Goal: Task Accomplishment & Management: Use online tool/utility

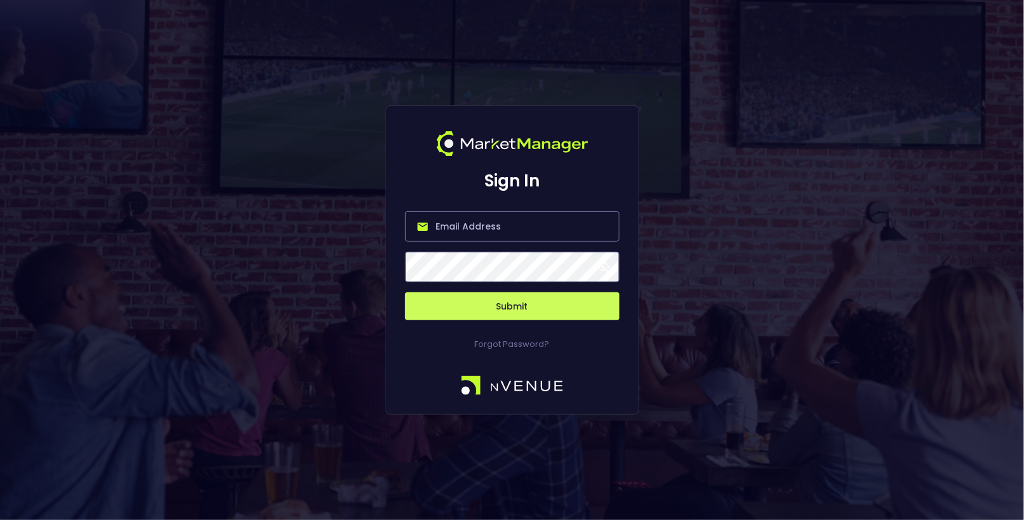
type input "[EMAIL_ADDRESS][DOMAIN_NAME]"
click at [528, 303] on button "Submit" at bounding box center [512, 306] width 214 height 28
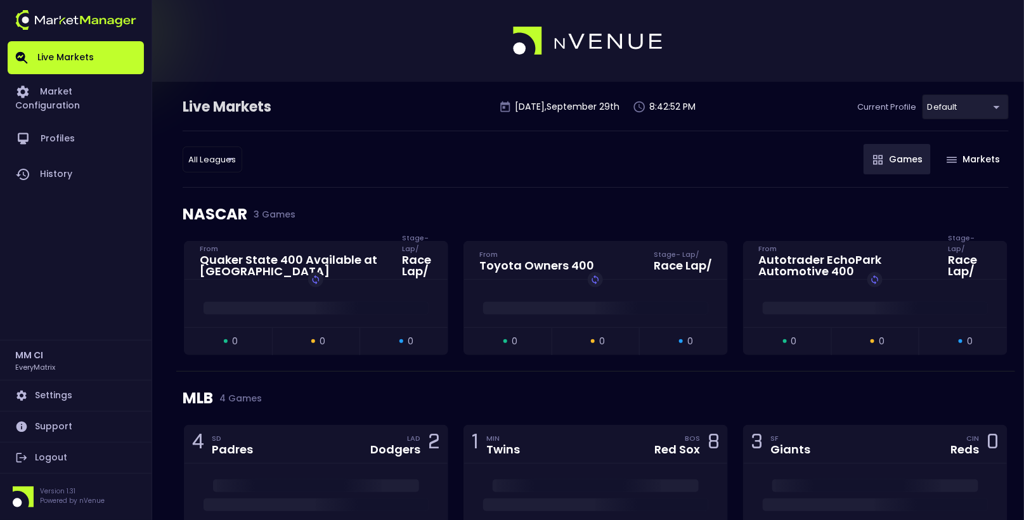
click at [70, 452] on link "Logout" at bounding box center [76, 458] width 136 height 30
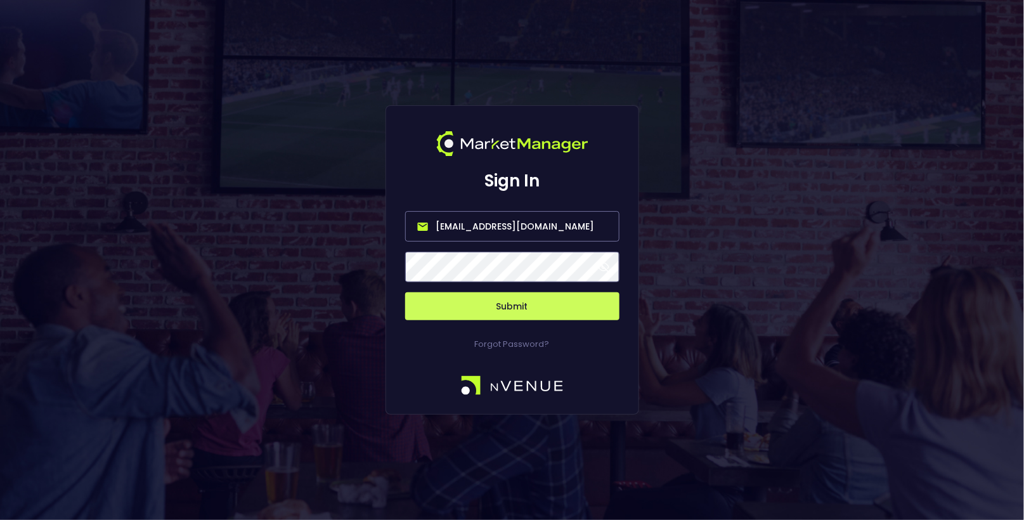
click at [565, 228] on input "[EMAIL_ADDRESS][DOMAIN_NAME]" at bounding box center [512, 226] width 214 height 30
type input "[EMAIL_ADDRESS][DOMAIN_NAME]"
click at [514, 308] on button "Submit" at bounding box center [512, 306] width 214 height 28
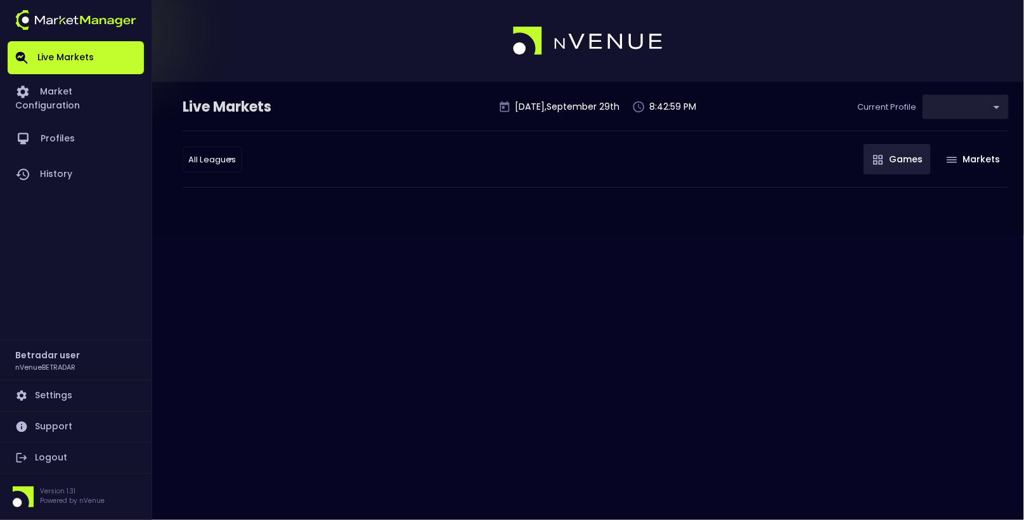
type input "2aa9daef-f03c-4b05-aaf3-b77c512ca207"
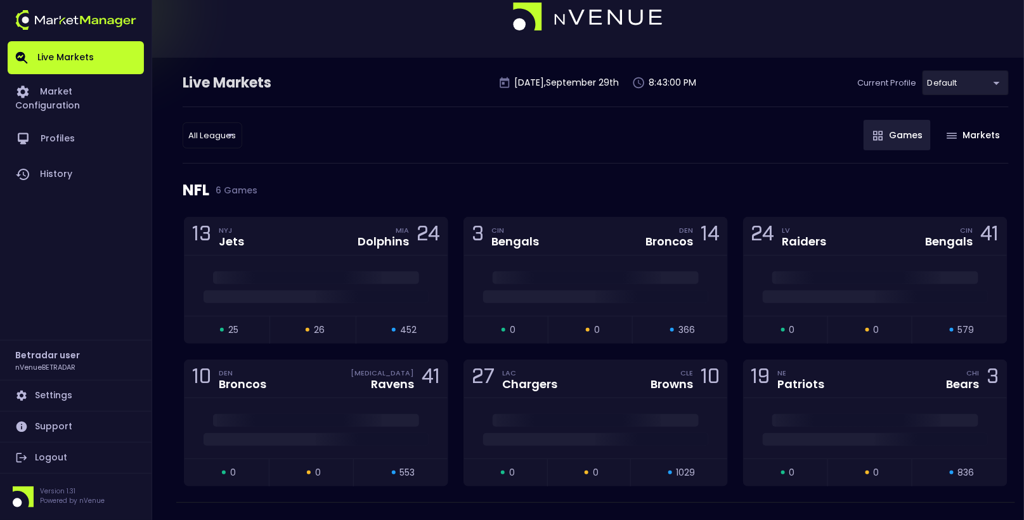
scroll to position [20, 0]
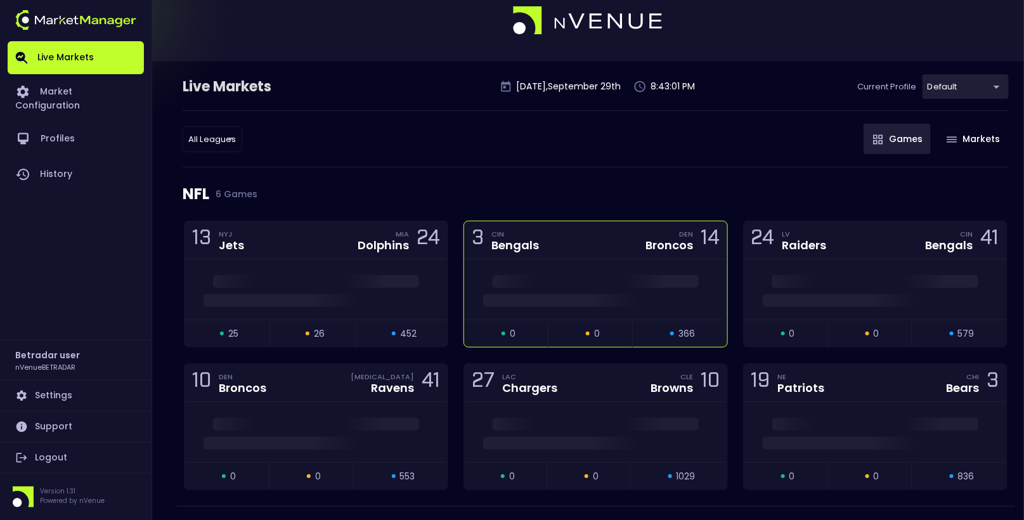
click at [504, 242] on div "Bengals" at bounding box center [516, 245] width 48 height 11
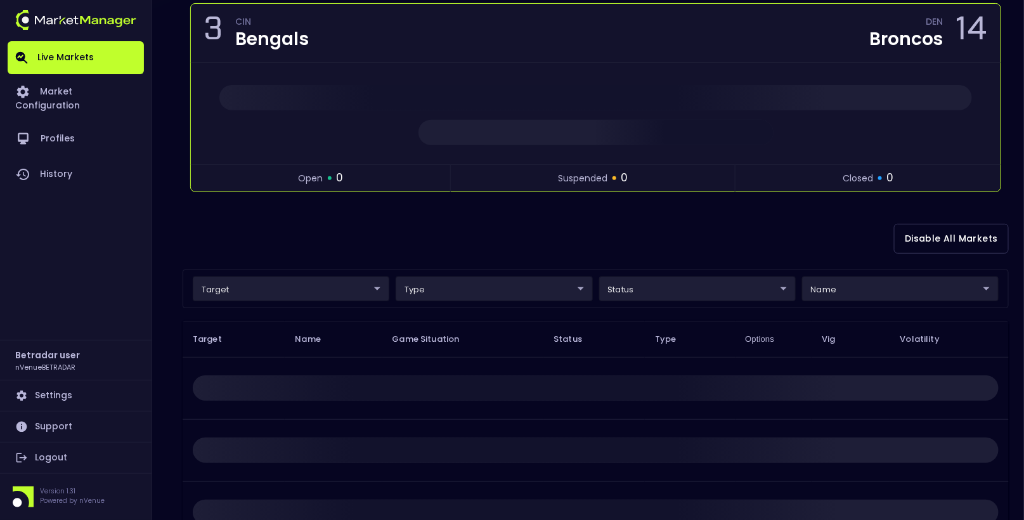
scroll to position [134, 0]
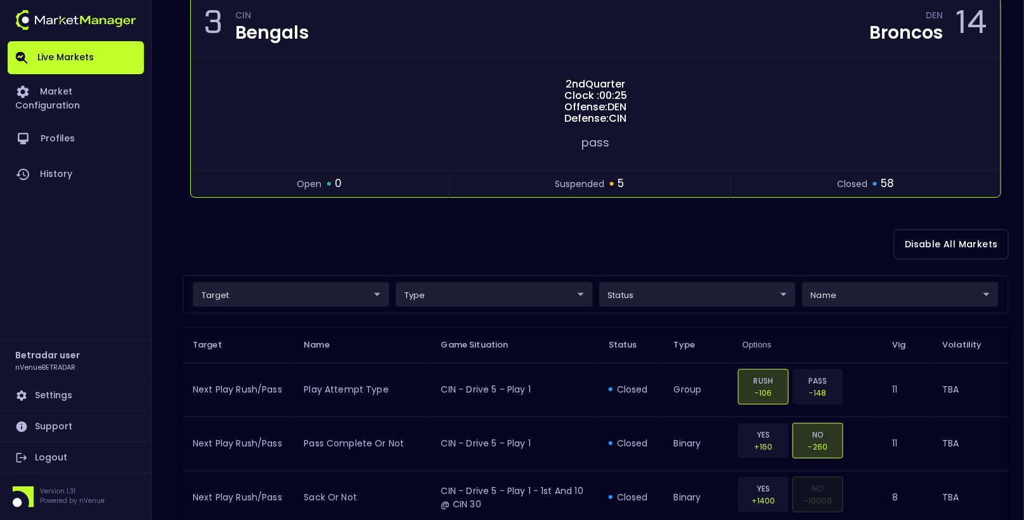
click at [865, 252] on div "Disable All Markets" at bounding box center [596, 245] width 826 height 62
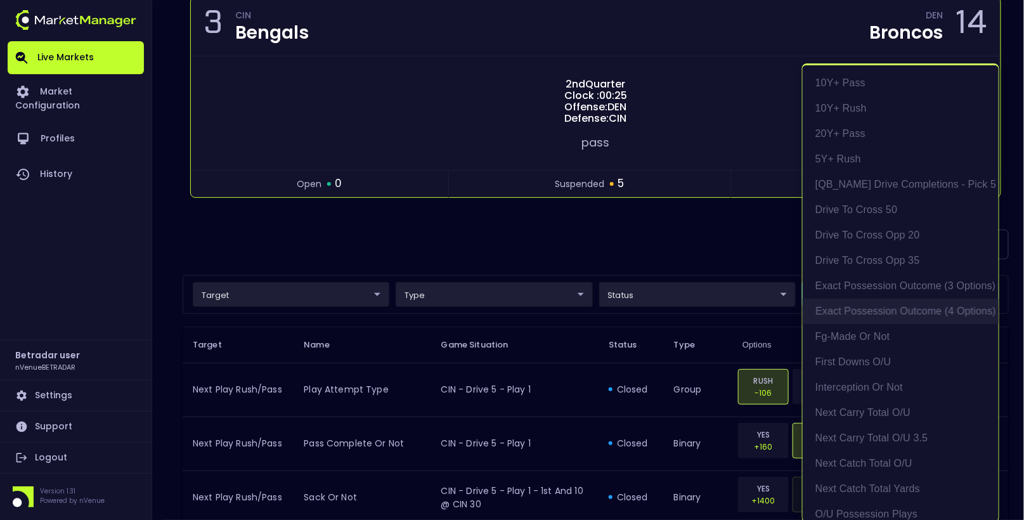
click at [881, 313] on li "exact possession outcome (4 options)" at bounding box center [901, 311] width 196 height 25
type input "Possession Result"
type input "group"
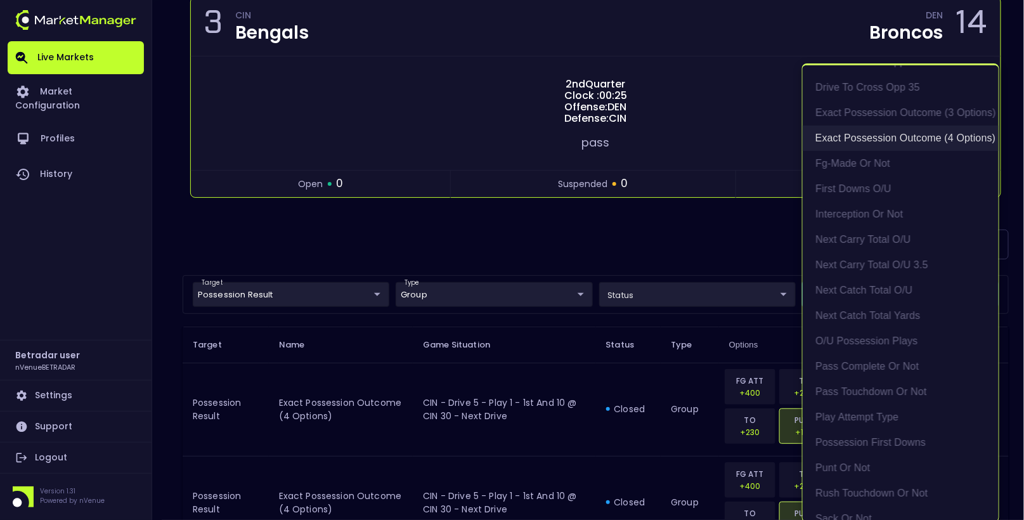
scroll to position [174, 0]
click at [876, 412] on li "Play Attempt Type" at bounding box center [901, 416] width 196 height 25
type input "exact possession outcome (4 options),Play Attempt Type"
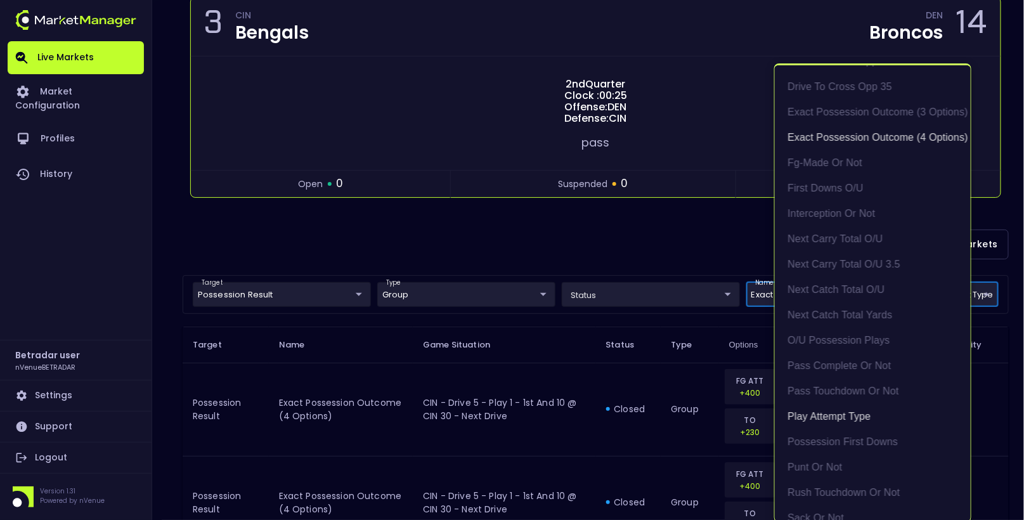
scroll to position [2, 0]
click at [665, 242] on div at bounding box center [512, 260] width 1024 height 520
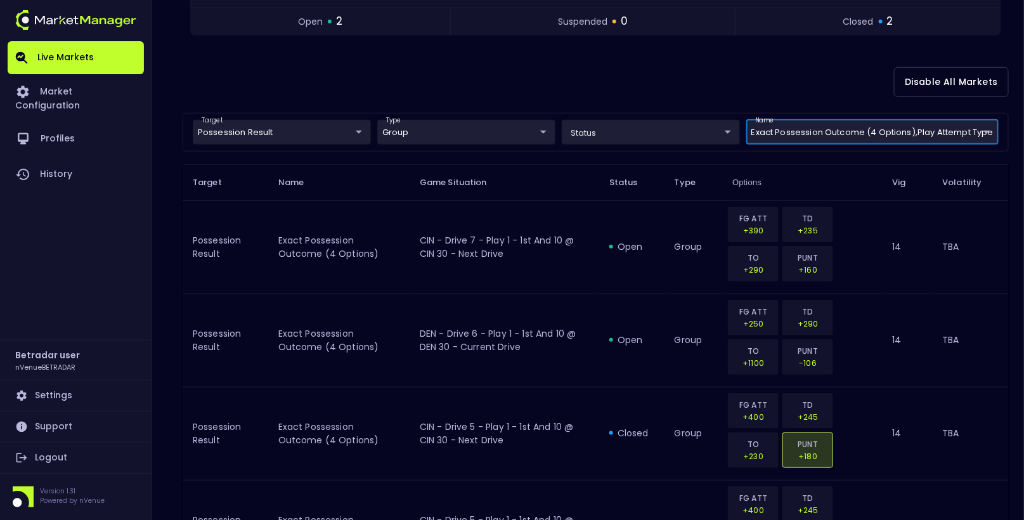
scroll to position [297, 0]
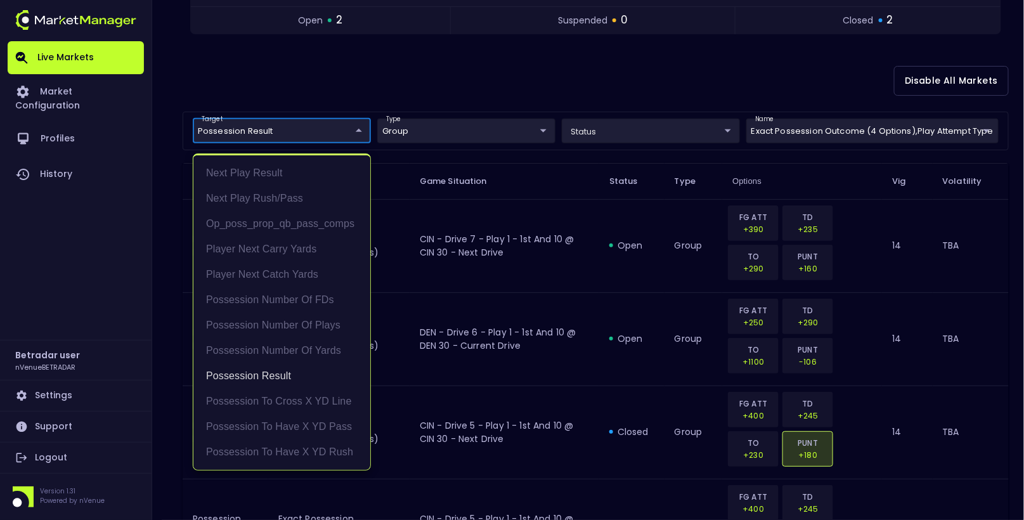
click at [315, 126] on body "Live Markets Market Configuration Profiles History Betradar user nVenueBETRADAR…" at bounding box center [512, 170] width 1024 height 934
click at [300, 192] on li "Next Play Rush/Pass" at bounding box center [281, 198] width 177 height 25
type input "Possession Result,Next Play Rush/Pass"
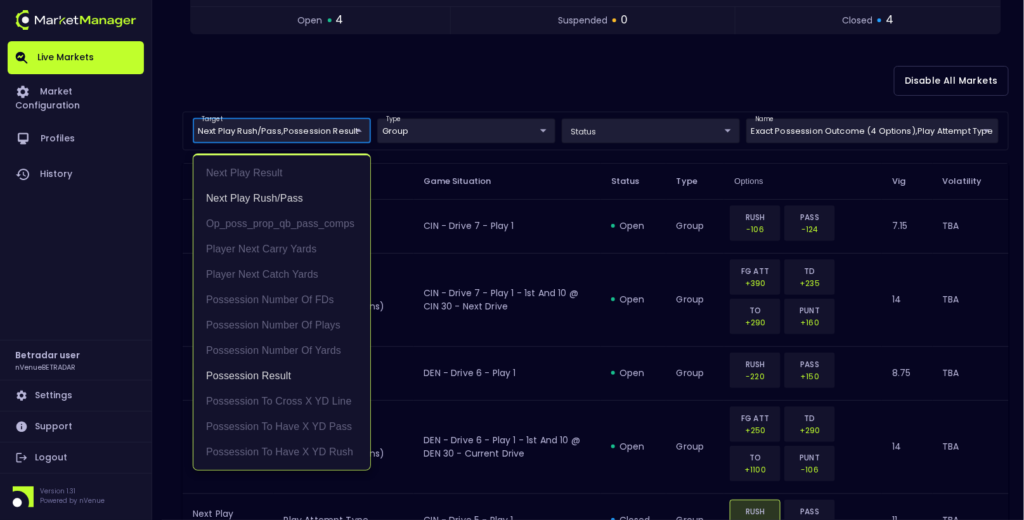
click at [486, 87] on div at bounding box center [512, 260] width 1024 height 520
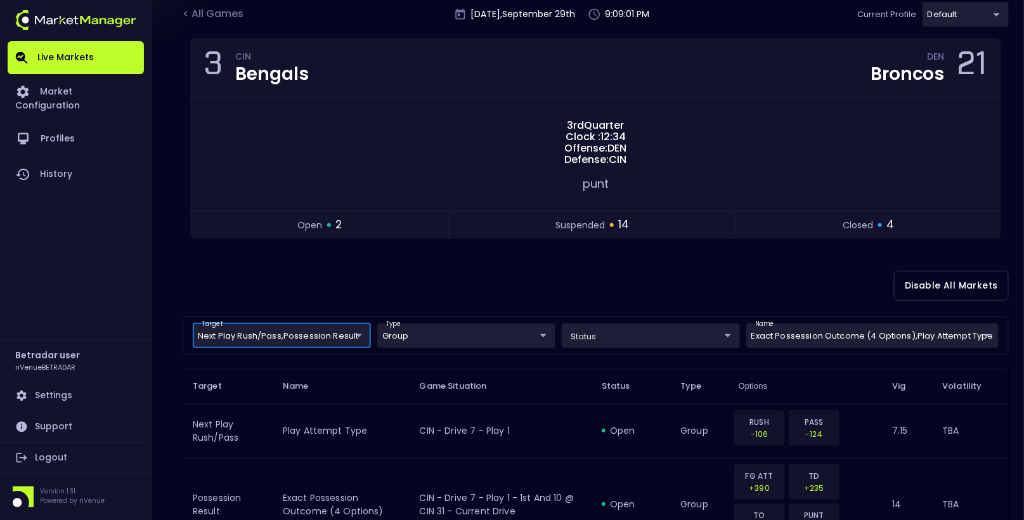
scroll to position [0, 0]
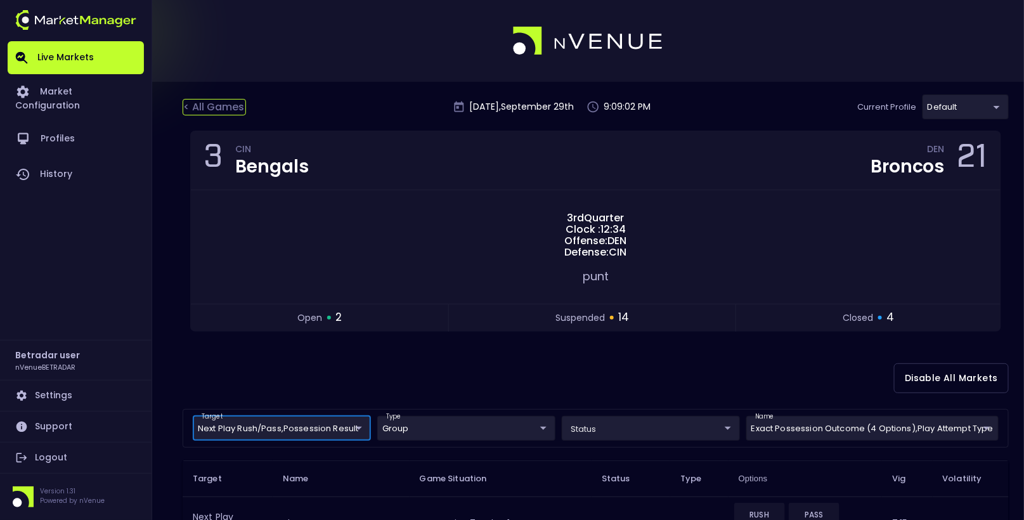
click at [197, 102] on div "< All Games" at bounding box center [214, 107] width 63 height 16
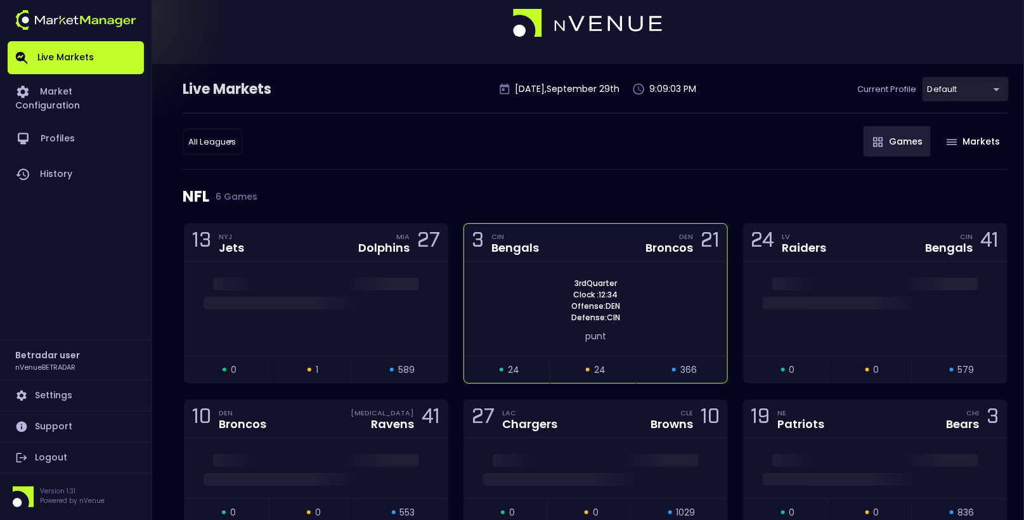
click at [572, 249] on div "3 CIN Bengals DEN Broncos 21" at bounding box center [595, 243] width 263 height 38
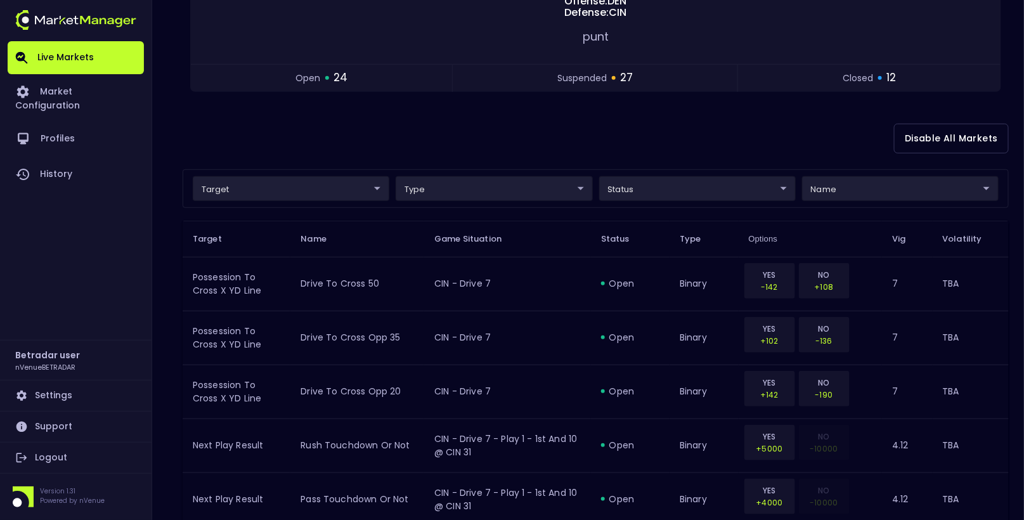
scroll to position [245, 0]
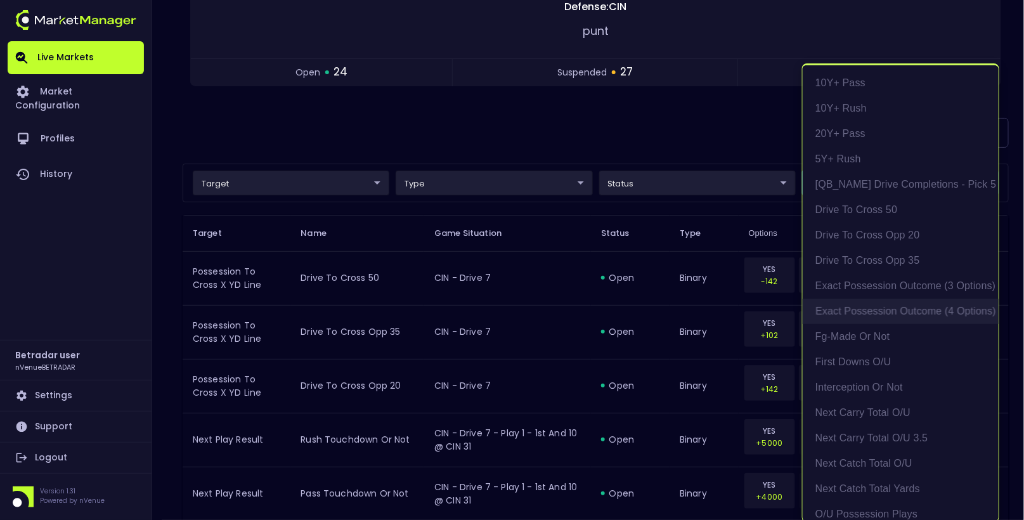
click at [897, 305] on li "exact possession outcome (4 options)" at bounding box center [901, 311] width 196 height 25
type input "Possession Result"
type input "group"
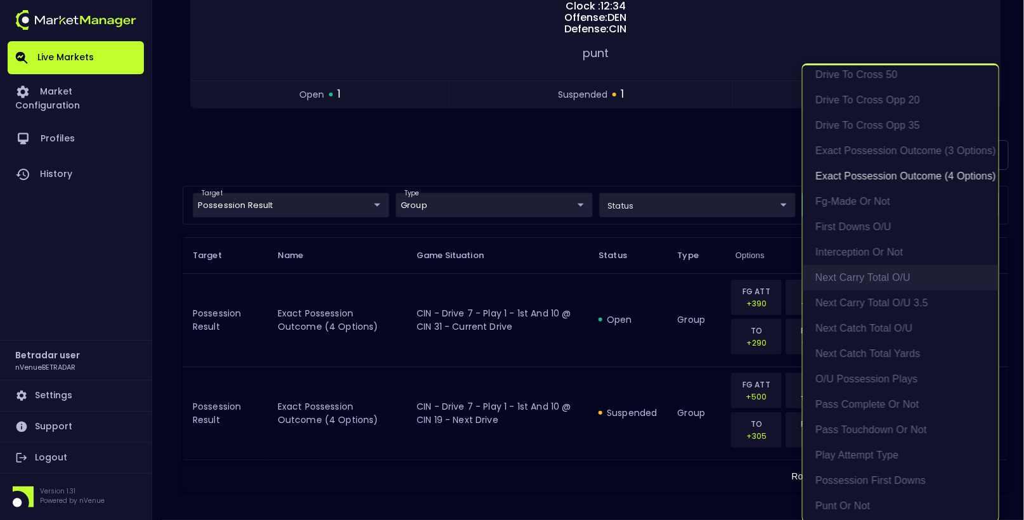
scroll to position [138, 0]
click at [880, 455] on li "Play Attempt Type" at bounding box center [901, 452] width 196 height 25
type input "exact possession outcome (4 options),Play Attempt Type"
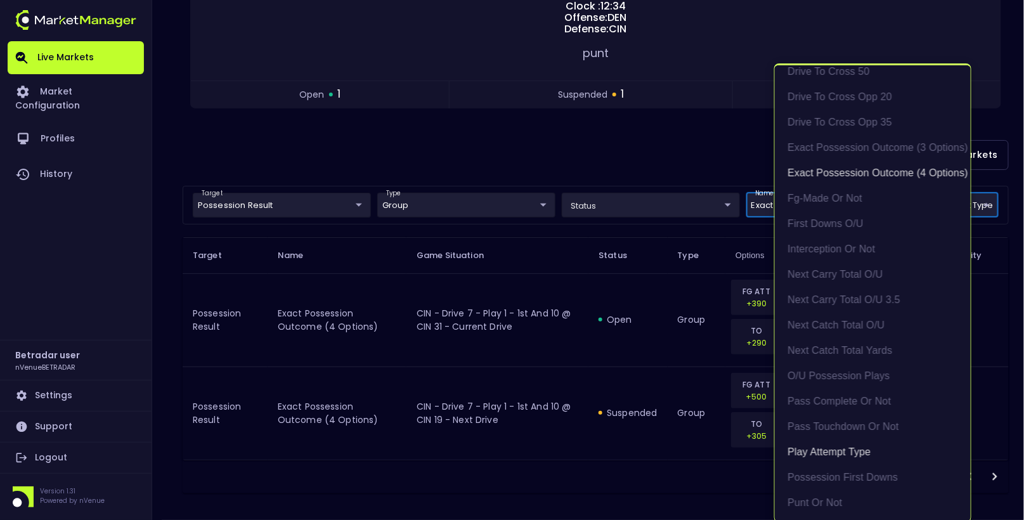
click at [299, 241] on div at bounding box center [512, 260] width 1024 height 520
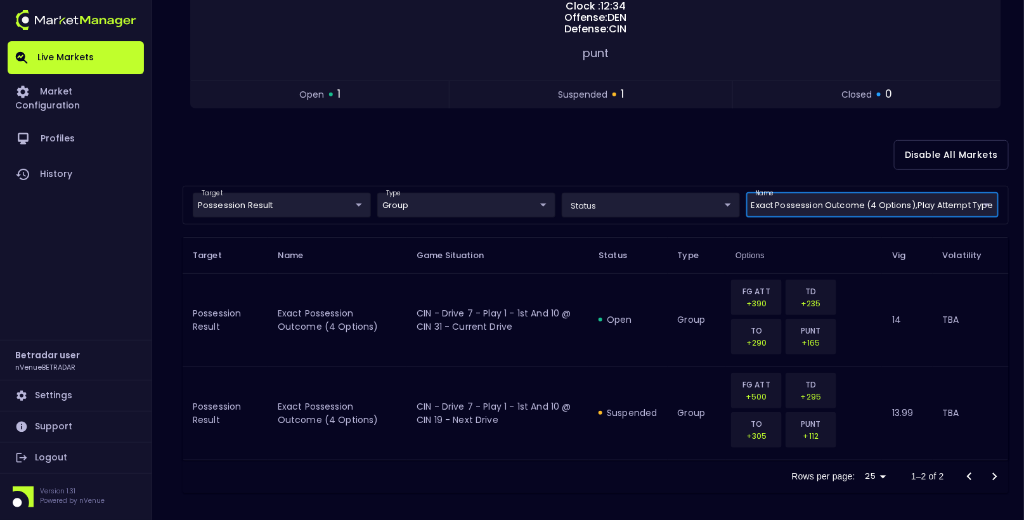
scroll to position [0, 0]
click at [283, 200] on body "Live Markets Market Configuration Profiles History Betradar user nVenueBETRADAR…" at bounding box center [512, 150] width 1024 height 747
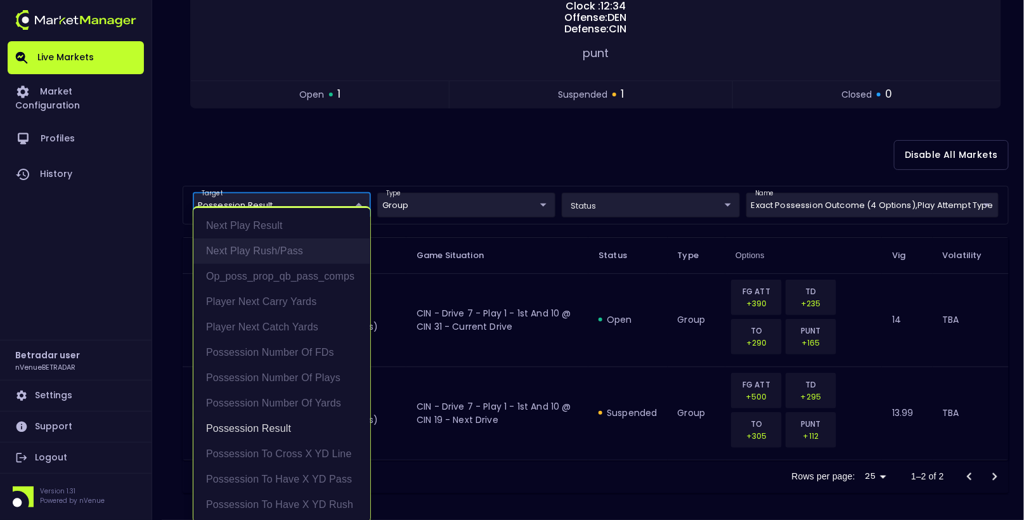
click at [299, 253] on li "Next Play Rush/Pass" at bounding box center [281, 250] width 177 height 25
type input "Possession Result,Next Play Rush/Pass"
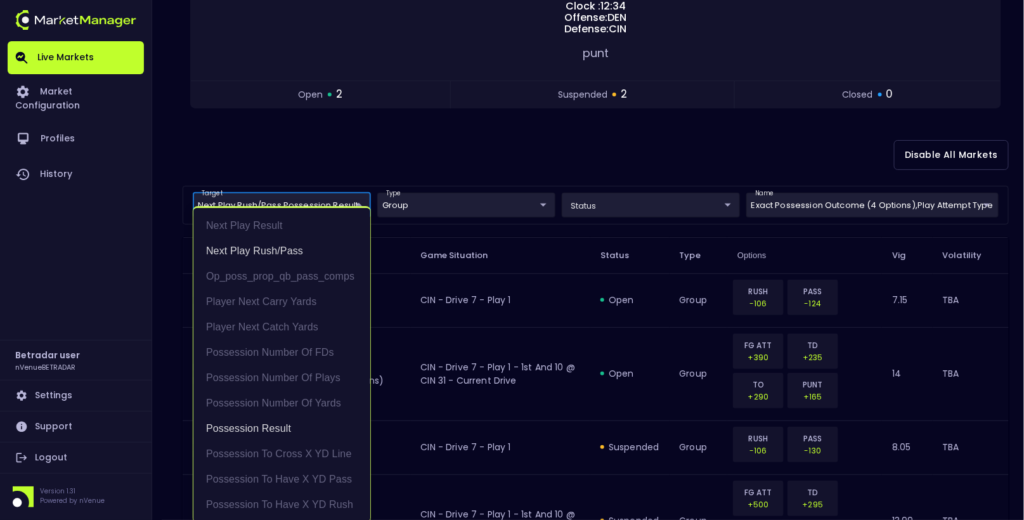
click at [483, 152] on div at bounding box center [512, 260] width 1024 height 520
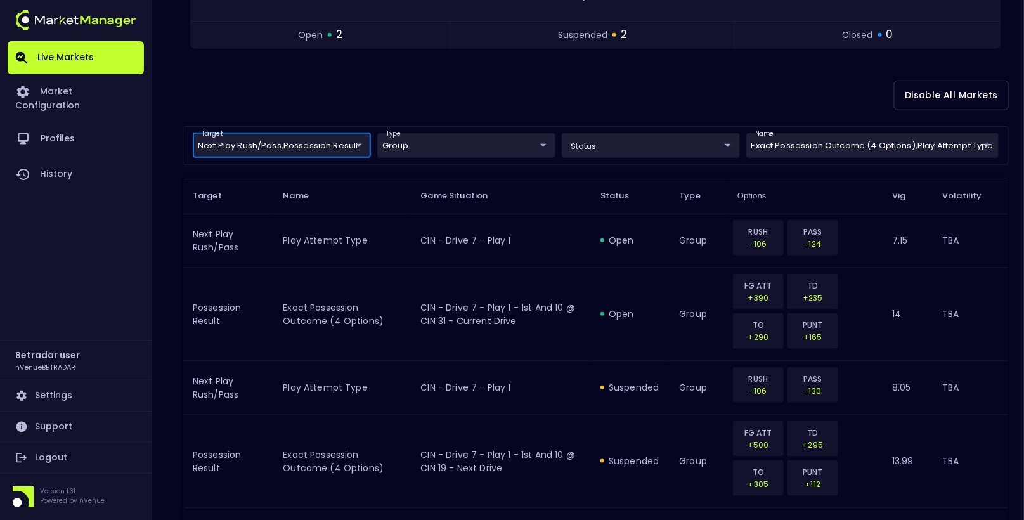
scroll to position [241, 0]
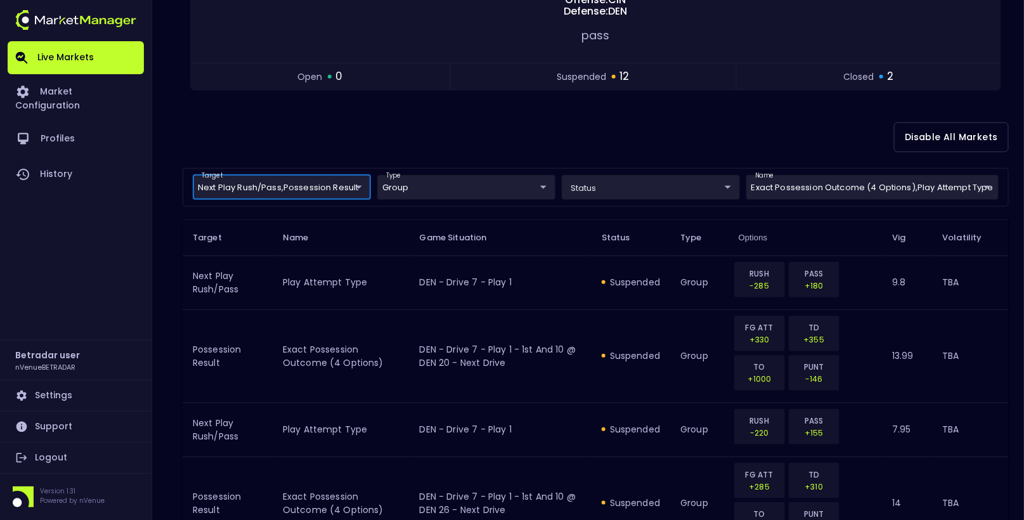
click at [564, 237] on th "Game Situation" at bounding box center [501, 237] width 182 height 36
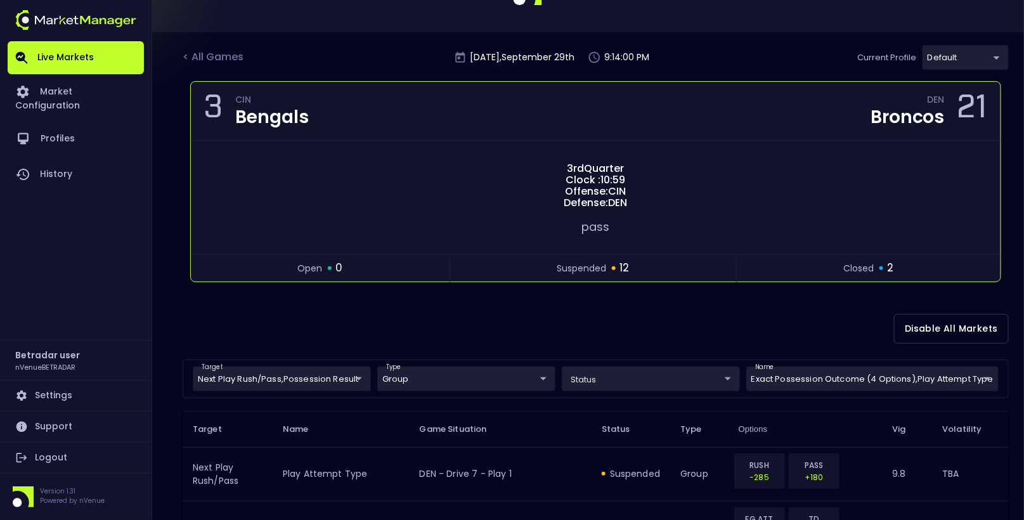
scroll to position [0, 0]
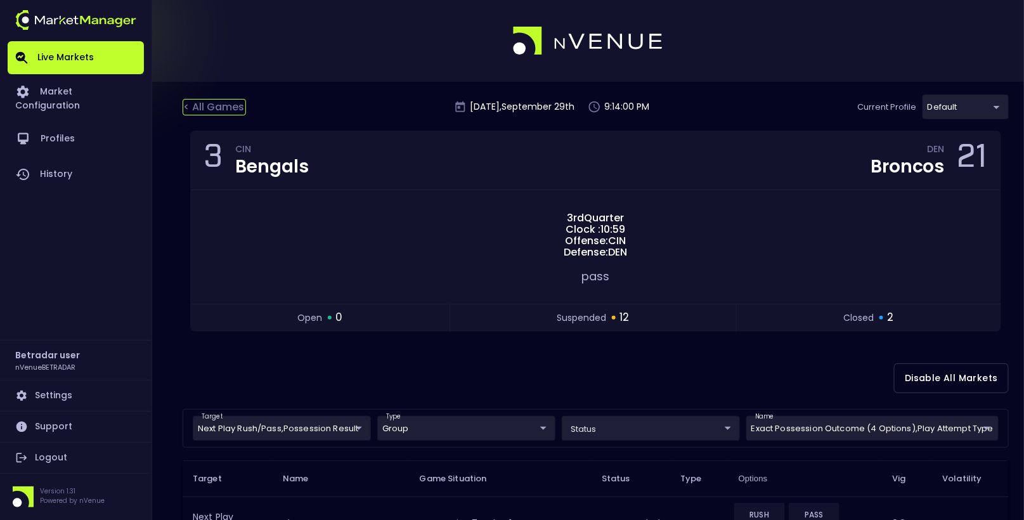
click at [214, 99] on div "< All Games" at bounding box center [214, 107] width 63 height 16
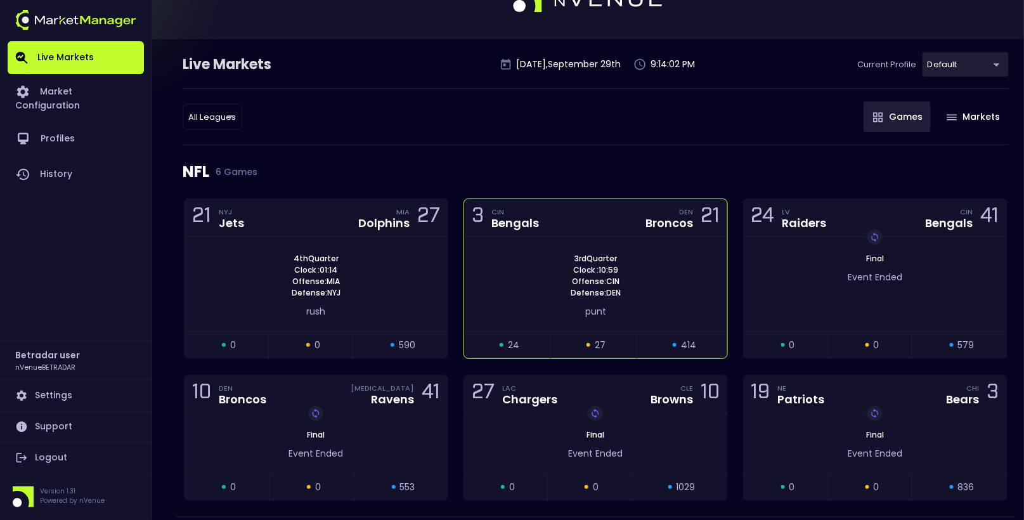
click at [600, 262] on span "3rd Quarter" at bounding box center [596, 258] width 50 height 11
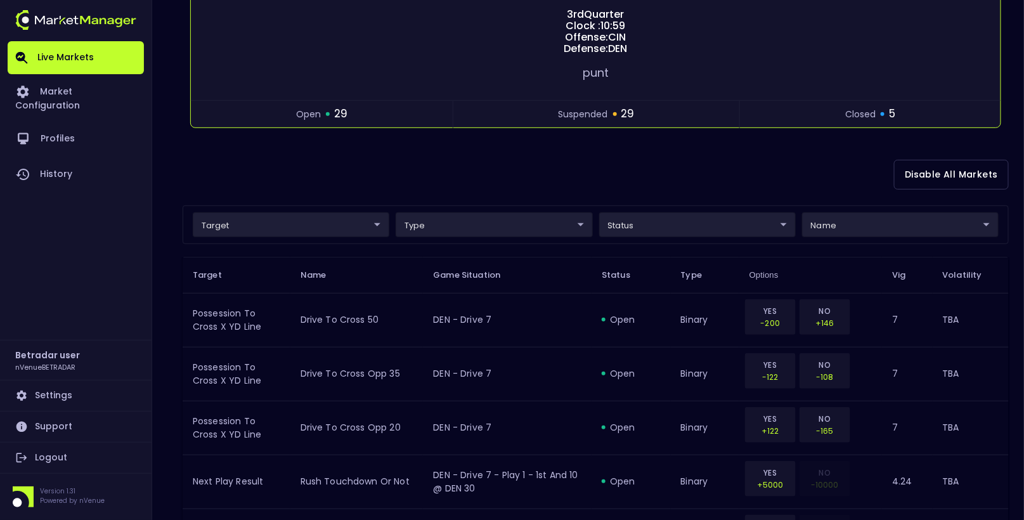
scroll to position [224, 0]
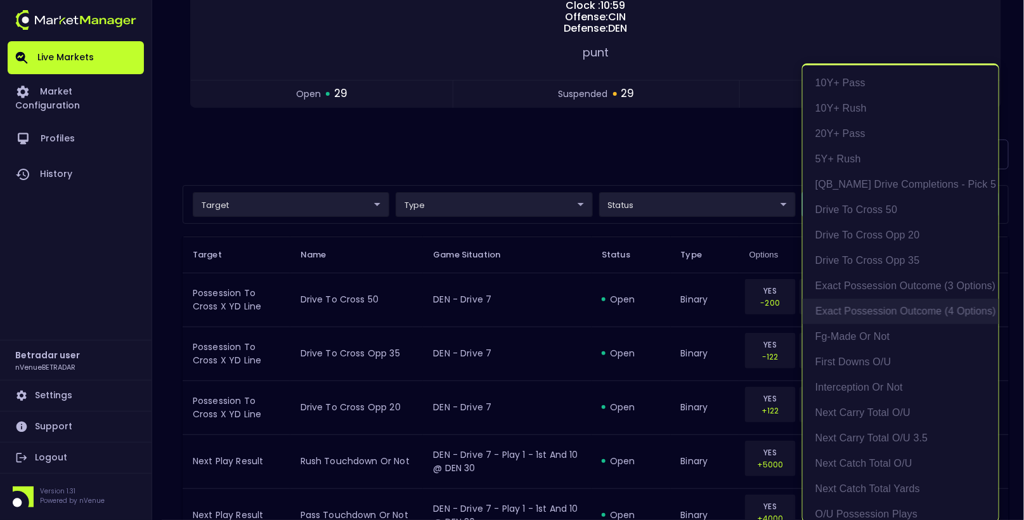
click at [908, 311] on li "exact possession outcome (4 options)" at bounding box center [901, 311] width 196 height 25
type input "Possession Result"
type input "group"
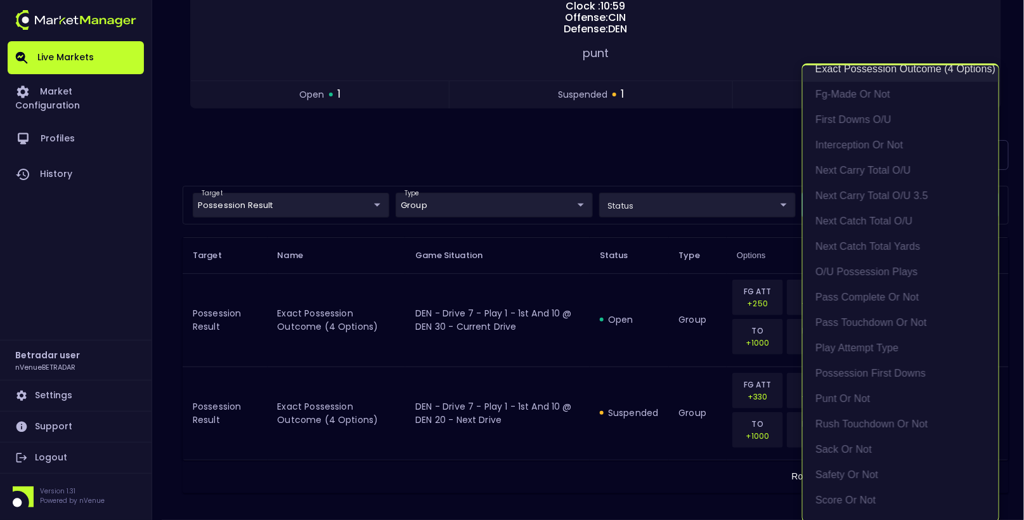
scroll to position [244, 0]
click at [871, 349] on li "Play Attempt Type" at bounding box center [901, 346] width 196 height 25
type input "exact possession outcome (4 options),Play Attempt Type"
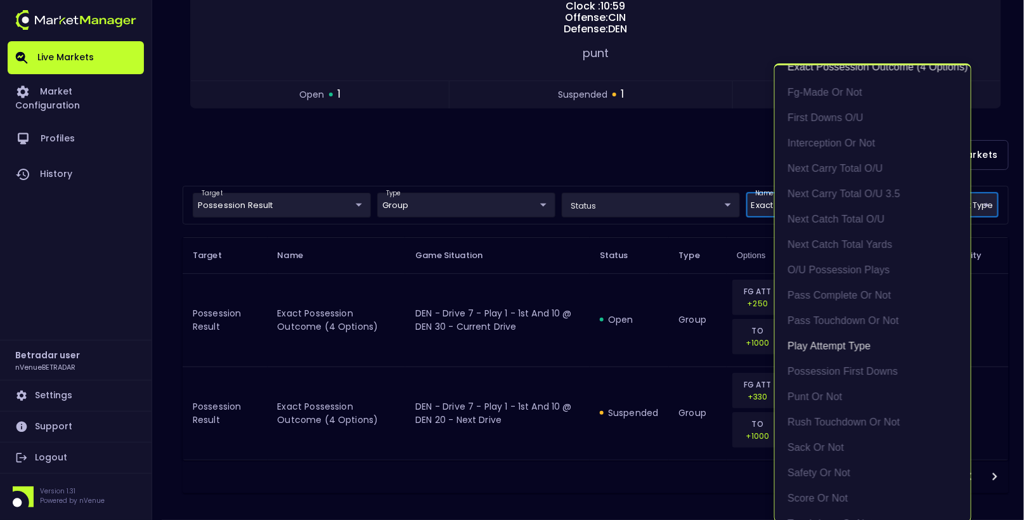
scroll to position [2, 0]
click at [665, 150] on div at bounding box center [512, 260] width 1024 height 520
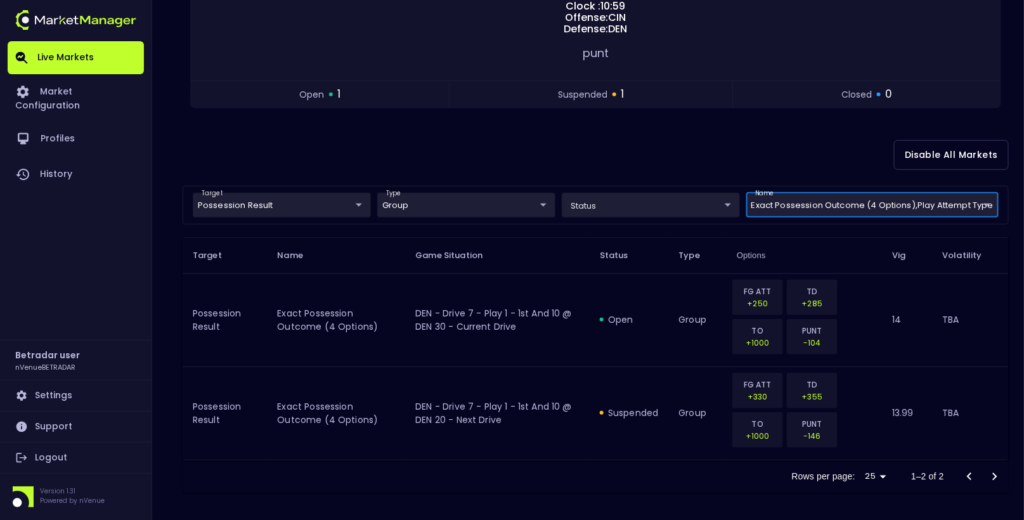
scroll to position [0, 0]
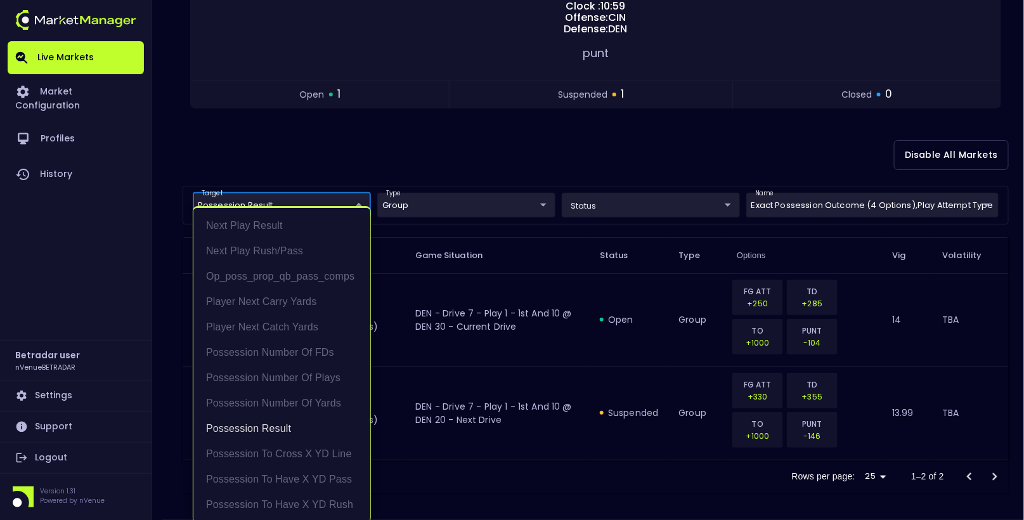
click at [309, 197] on body "Live Markets Market Configuration Profiles History Betradar user nVenueBETRADAR…" at bounding box center [512, 150] width 1024 height 747
click at [303, 246] on li "Next Play Rush/Pass" at bounding box center [281, 250] width 177 height 25
type input "Possession Result,Next Play Rush/Pass"
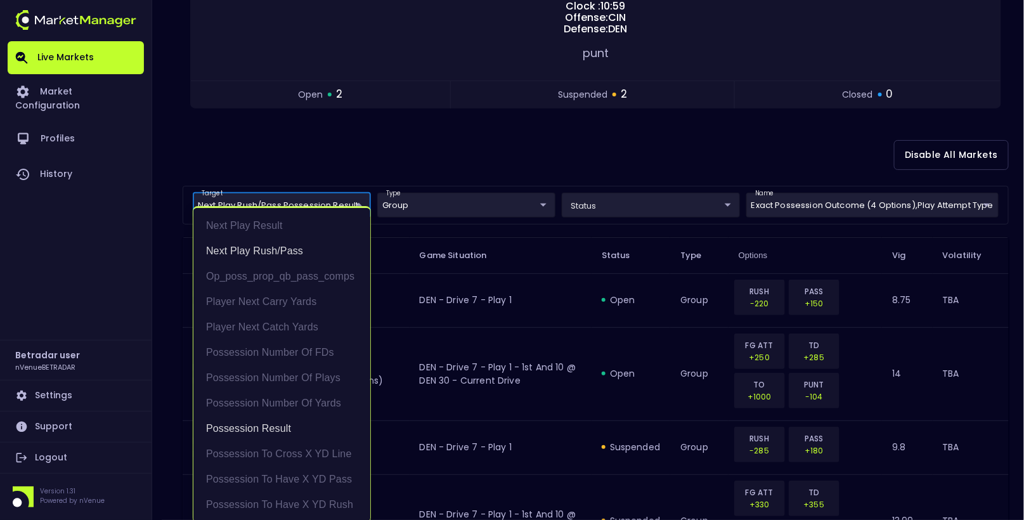
click at [545, 124] on div at bounding box center [512, 260] width 1024 height 520
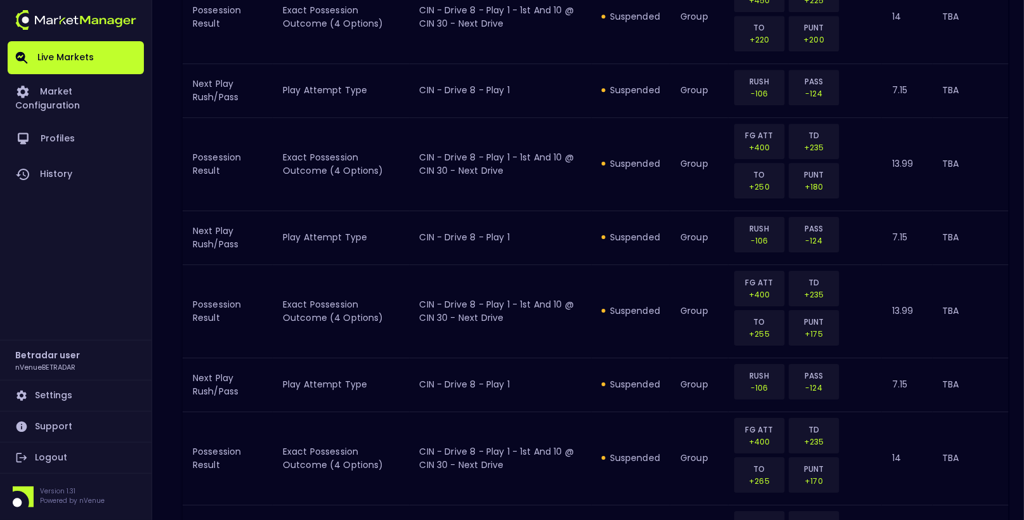
scroll to position [1849, 0]
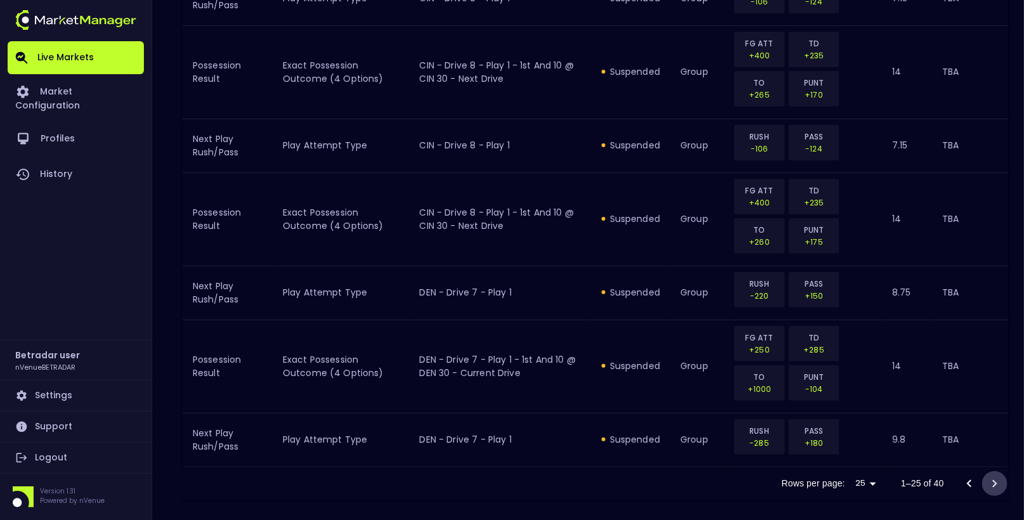
click at [1000, 476] on icon "Go to next page" at bounding box center [994, 483] width 15 height 15
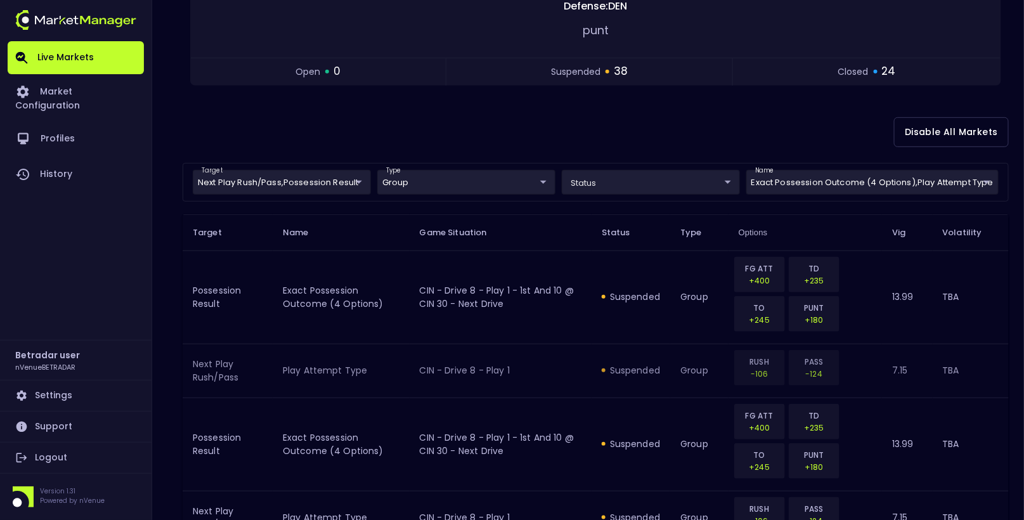
scroll to position [233, 0]
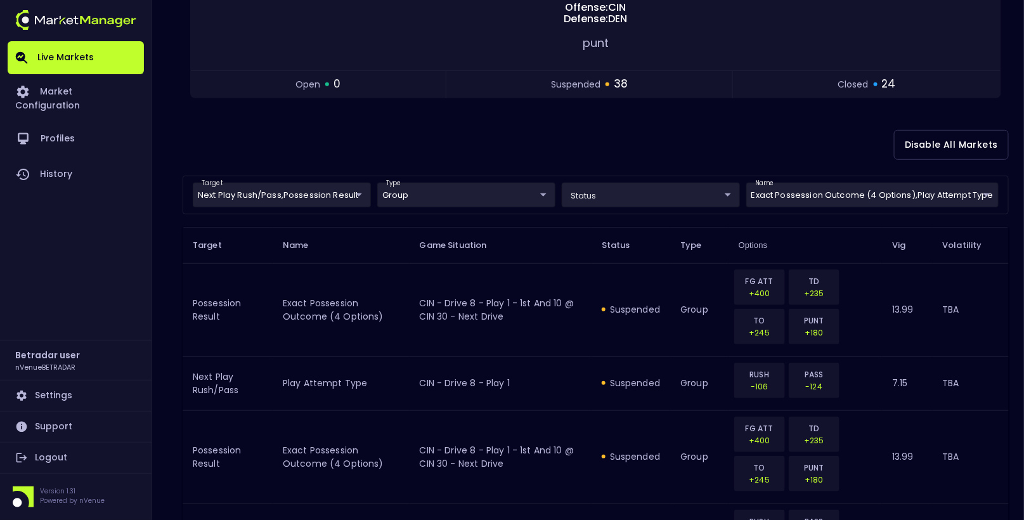
click at [519, 124] on div "Disable All Markets" at bounding box center [596, 145] width 826 height 62
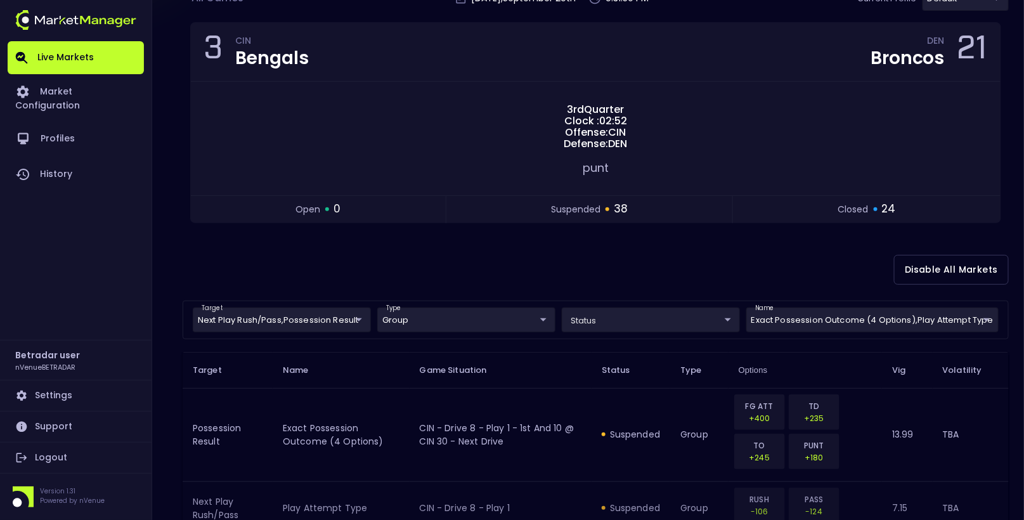
scroll to position [0, 0]
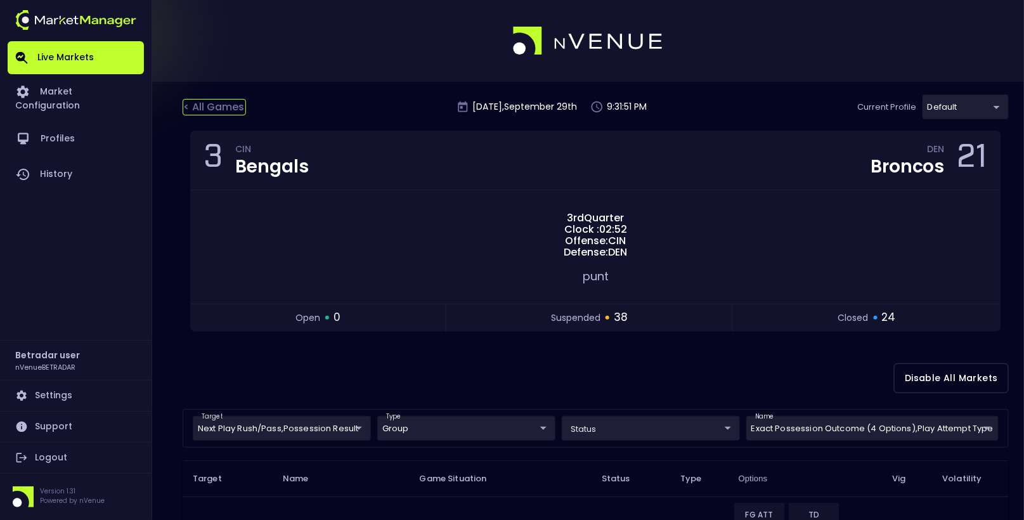
click at [211, 103] on div "< All Games" at bounding box center [214, 107] width 63 height 16
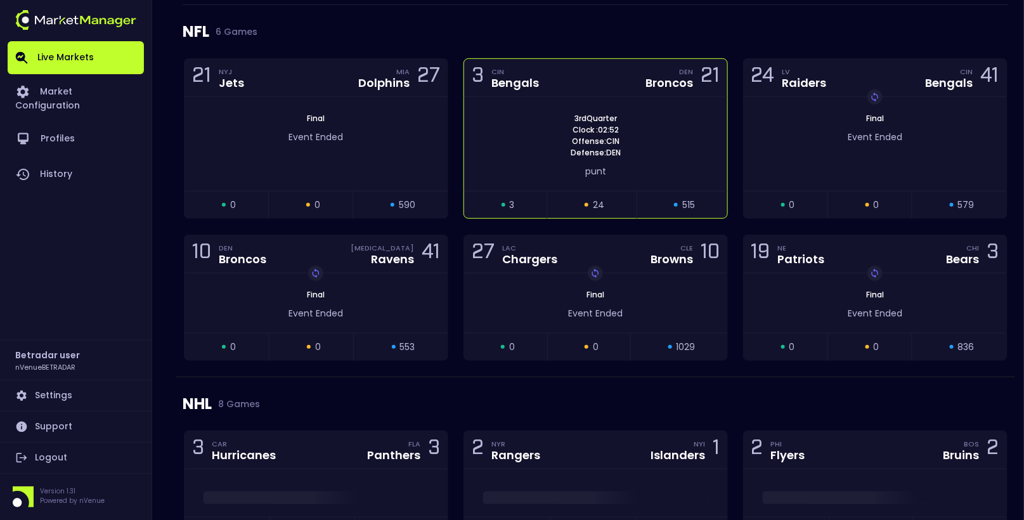
click at [551, 147] on div "3rd Quarter Clock : 02:52 Offense: CIN Defense: DEN" at bounding box center [595, 136] width 263 height 46
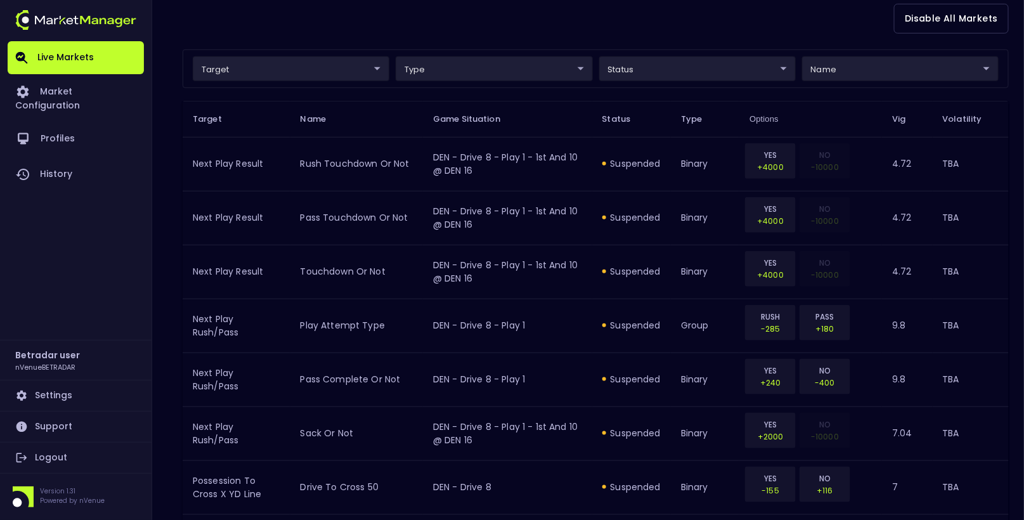
scroll to position [390, 0]
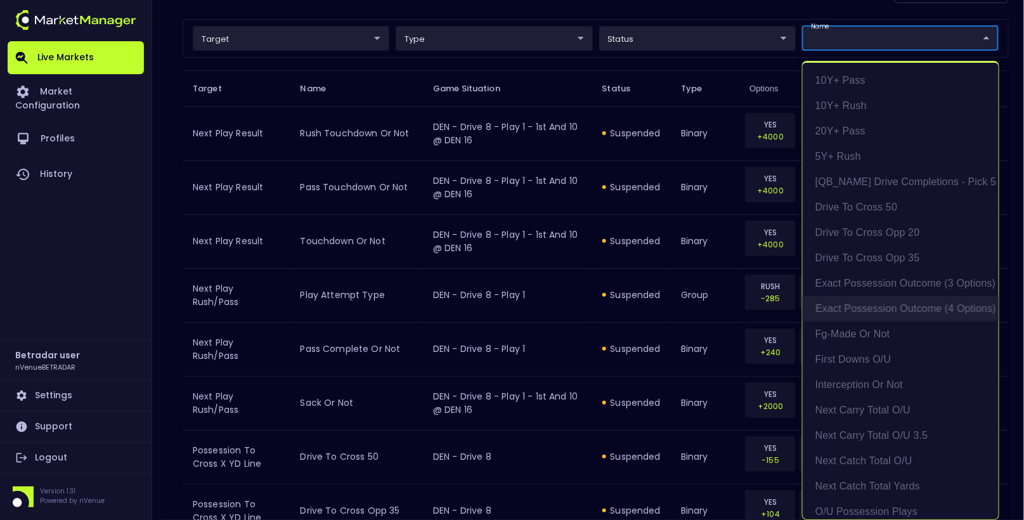
click at [925, 310] on li "exact possession outcome (4 options)" at bounding box center [901, 308] width 196 height 25
type input "Possession Result"
type input "group"
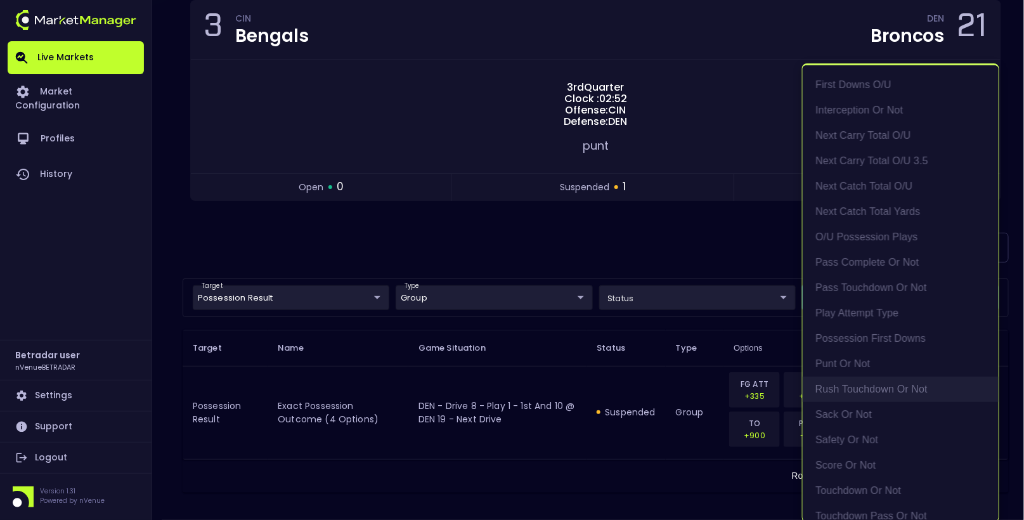
scroll to position [280, 0]
click at [870, 321] on li "Play Attempt Type" at bounding box center [901, 310] width 196 height 25
type input "exact possession outcome (4 options),Play Attempt Type"
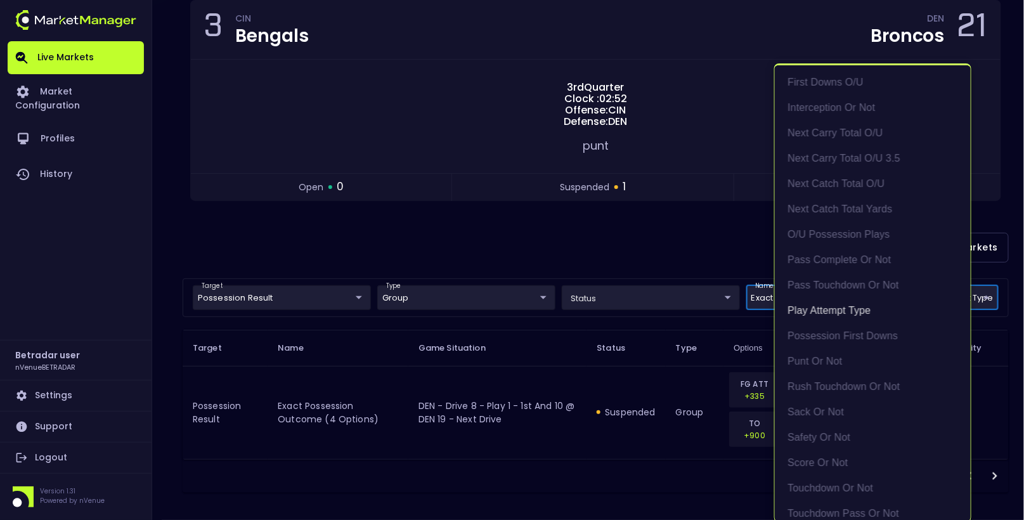
click at [462, 246] on div at bounding box center [512, 260] width 1024 height 520
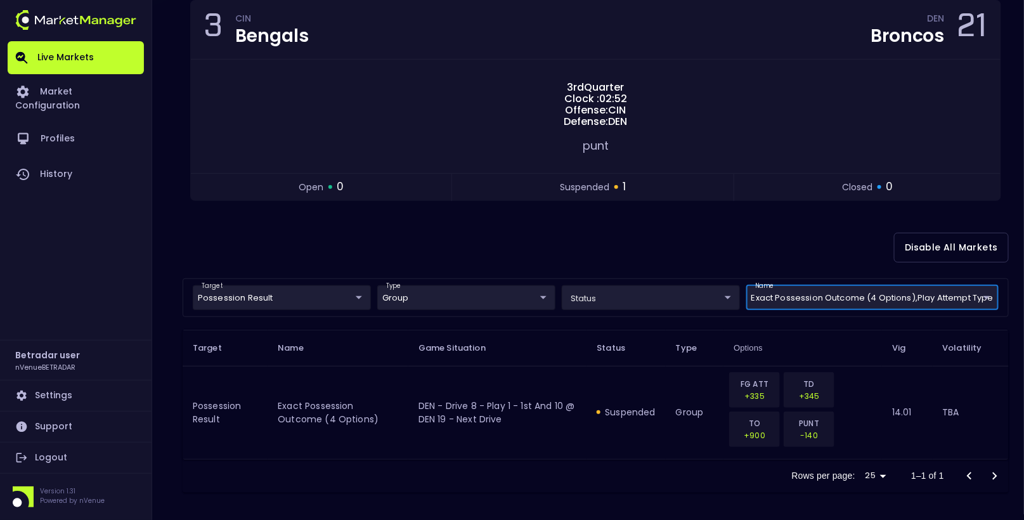
scroll to position [0, 0]
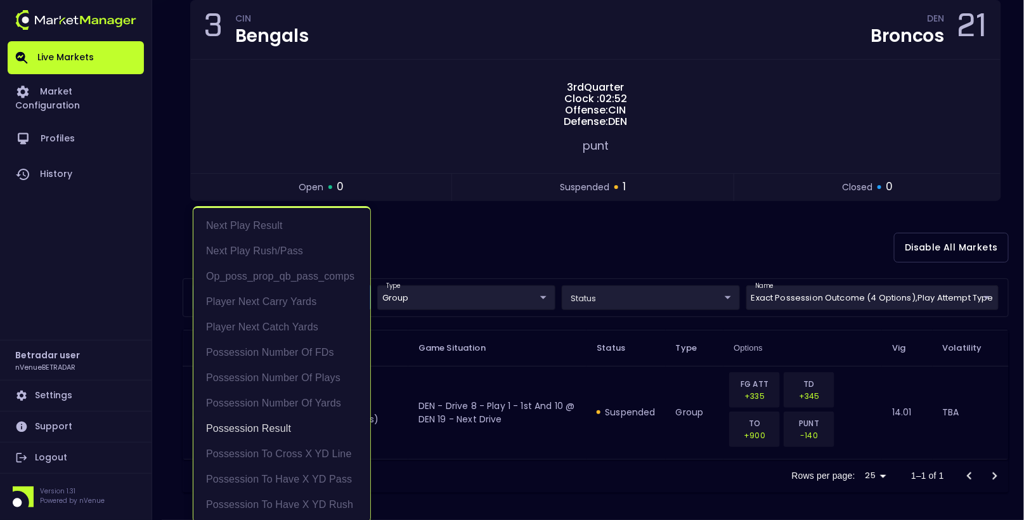
click at [311, 296] on body "Live Markets Market Configuration Profiles History Betradar user nVenueBETRADAR…" at bounding box center [512, 196] width 1024 height 654
click at [291, 252] on li "Next Play Rush/Pass" at bounding box center [281, 250] width 177 height 25
type input "Possession Result,Next Play Rush/Pass"
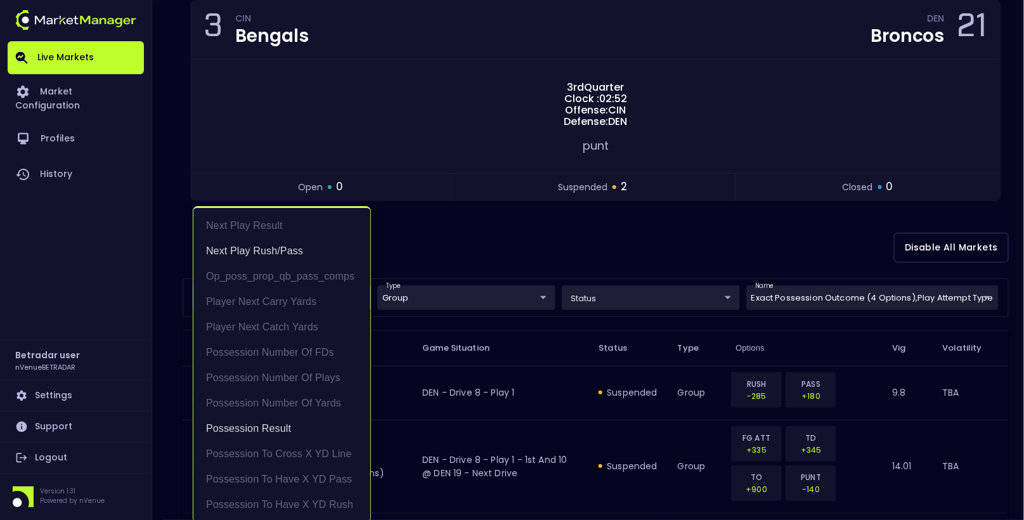
click at [480, 240] on div at bounding box center [512, 260] width 1024 height 520
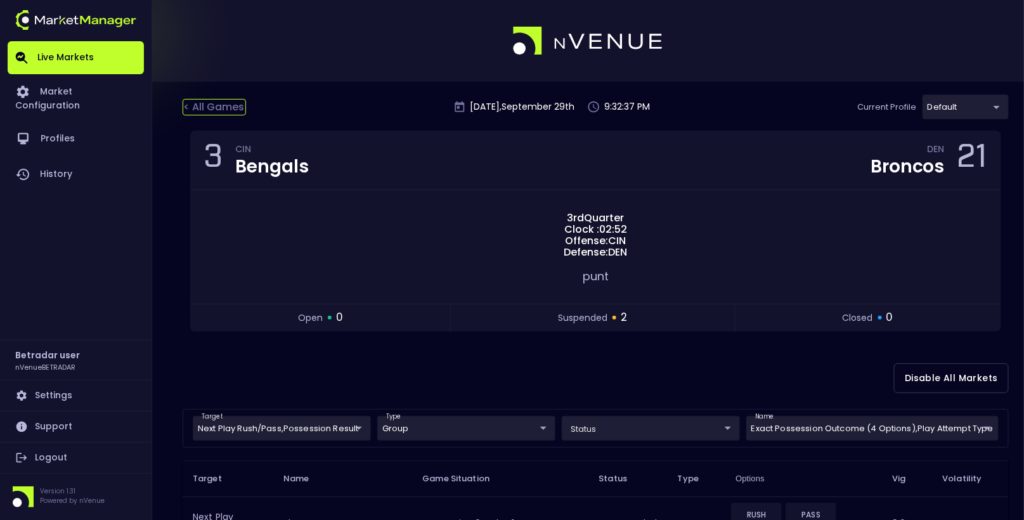
click at [209, 100] on div "< All Games" at bounding box center [214, 107] width 63 height 16
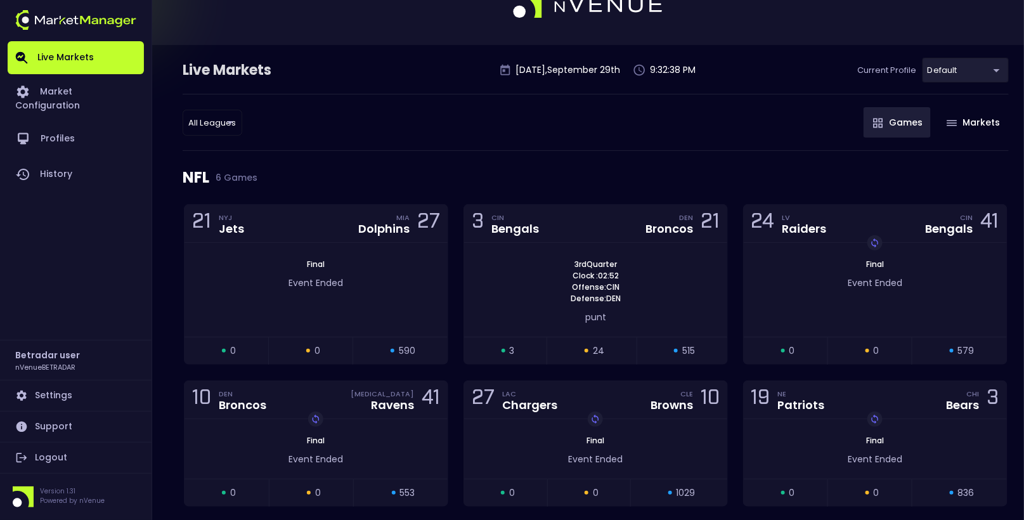
scroll to position [42, 0]
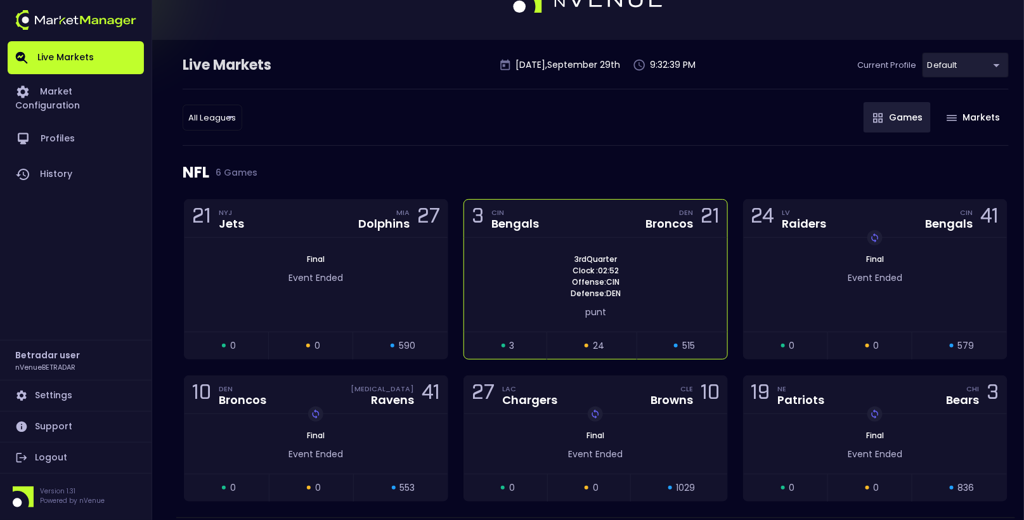
click at [552, 268] on div "3rd Quarter Clock : 02:52 Offense: CIN Defense: DEN" at bounding box center [595, 277] width 263 height 46
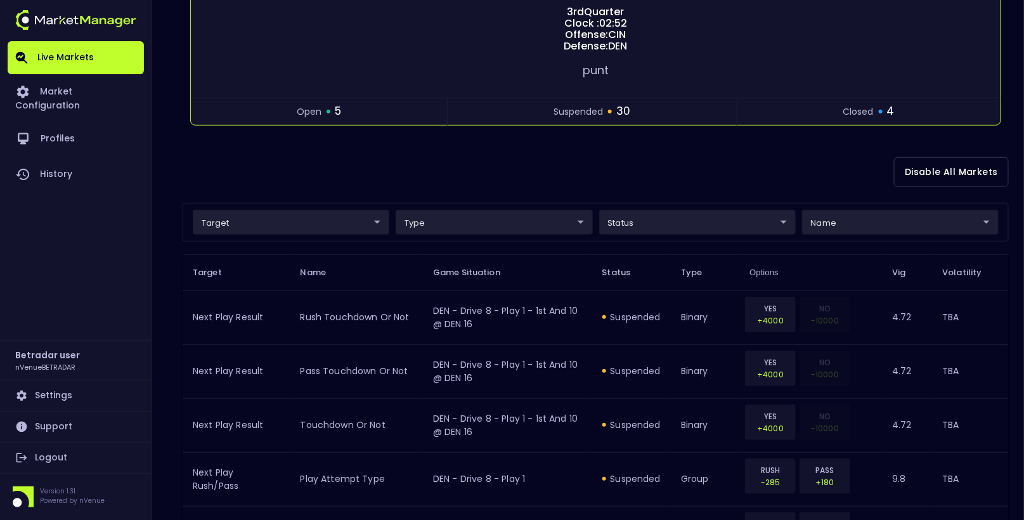
scroll to position [332, 0]
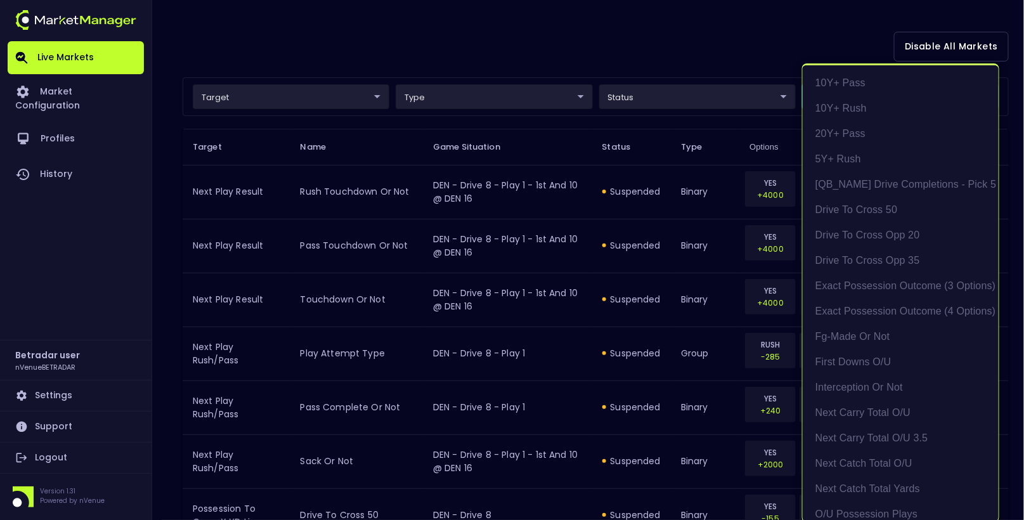
click at [925, 315] on li "exact possession outcome (4 options)" at bounding box center [901, 311] width 196 height 25
type input "Possession Result"
type input "group"
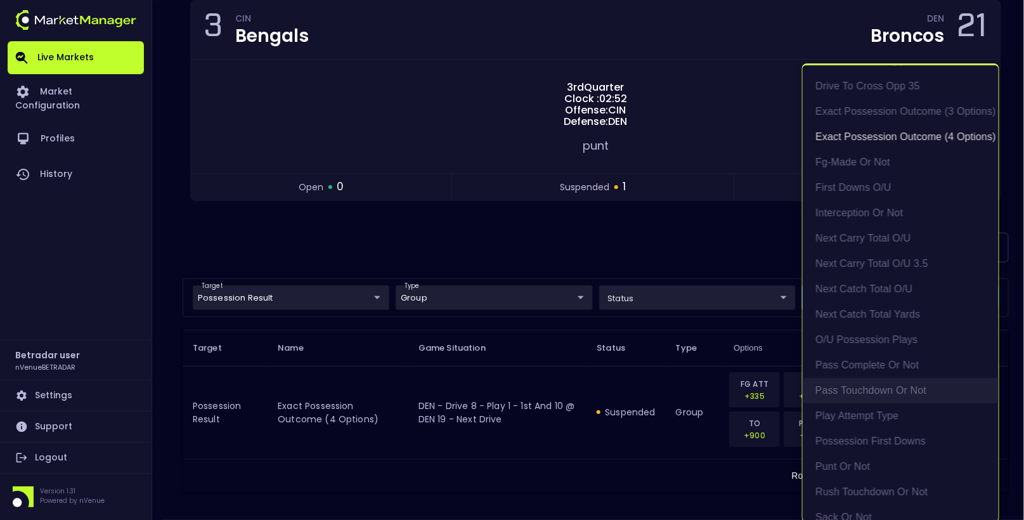
scroll to position [175, 0]
click at [885, 415] on li "Play Attempt Type" at bounding box center [901, 415] width 196 height 25
type input "exact possession outcome (4 options),Play Attempt Type"
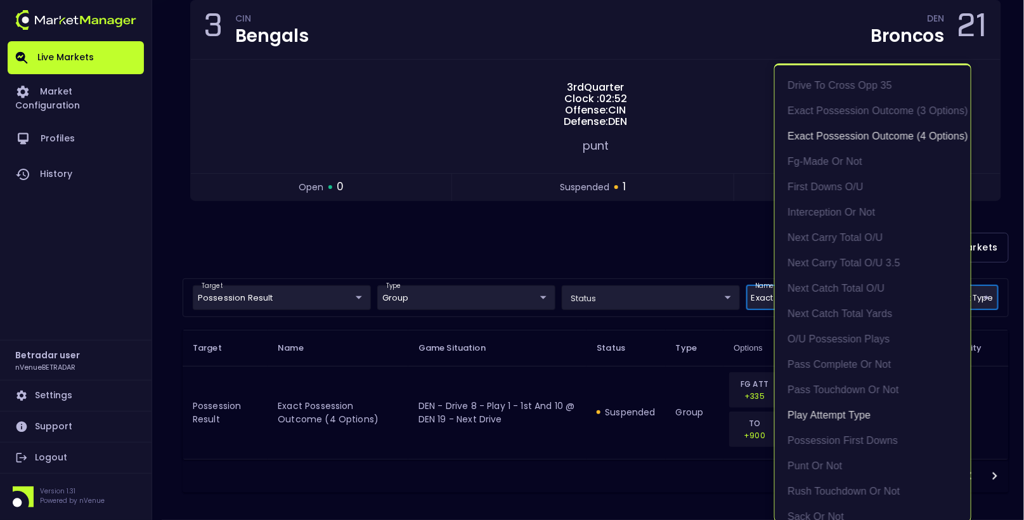
click at [372, 223] on div at bounding box center [512, 260] width 1024 height 520
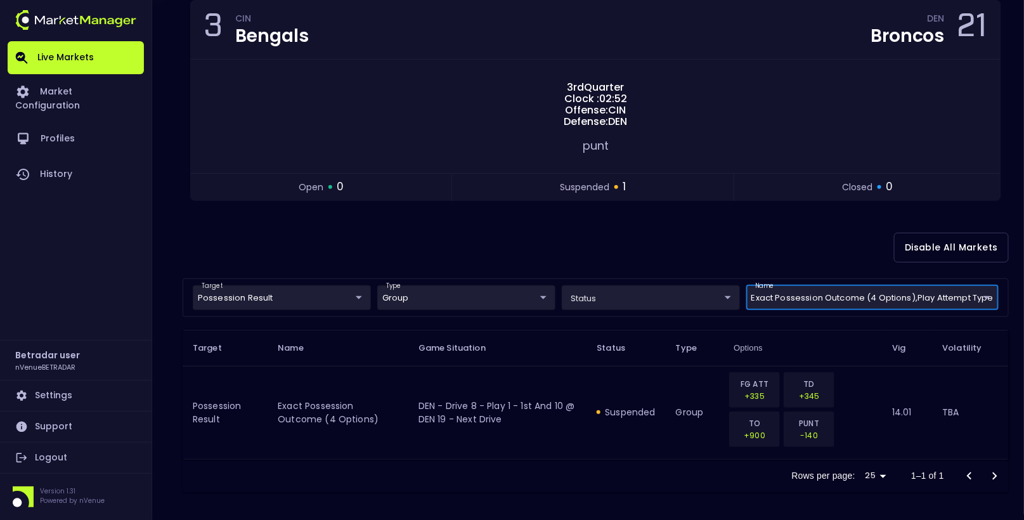
scroll to position [0, 0]
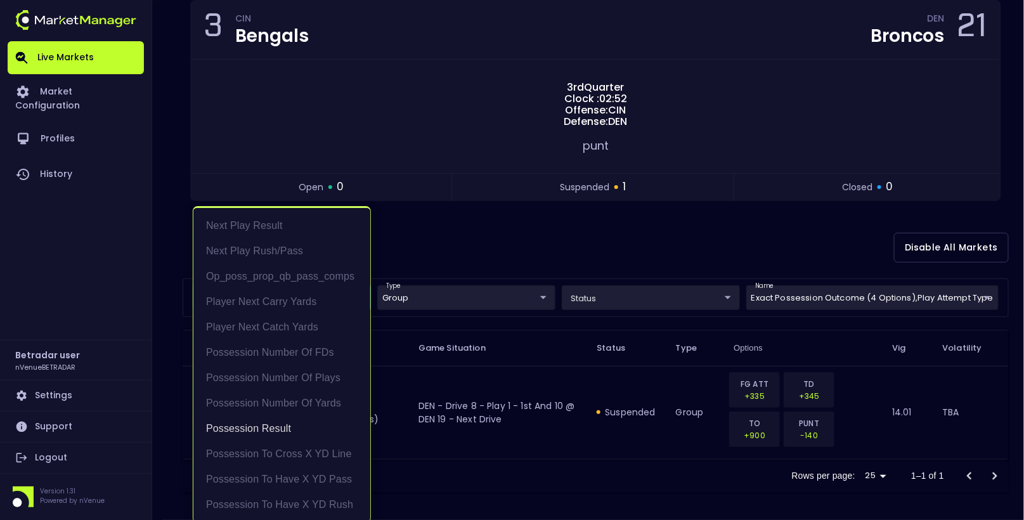
click at [306, 291] on body "Live Markets Market Configuration Profiles History Betradar user nVenueBETRADAR…" at bounding box center [512, 196] width 1024 height 654
click at [299, 252] on li "Next Play Rush/Pass" at bounding box center [281, 250] width 177 height 25
type input "Possession Result,Next Play Rush/Pass"
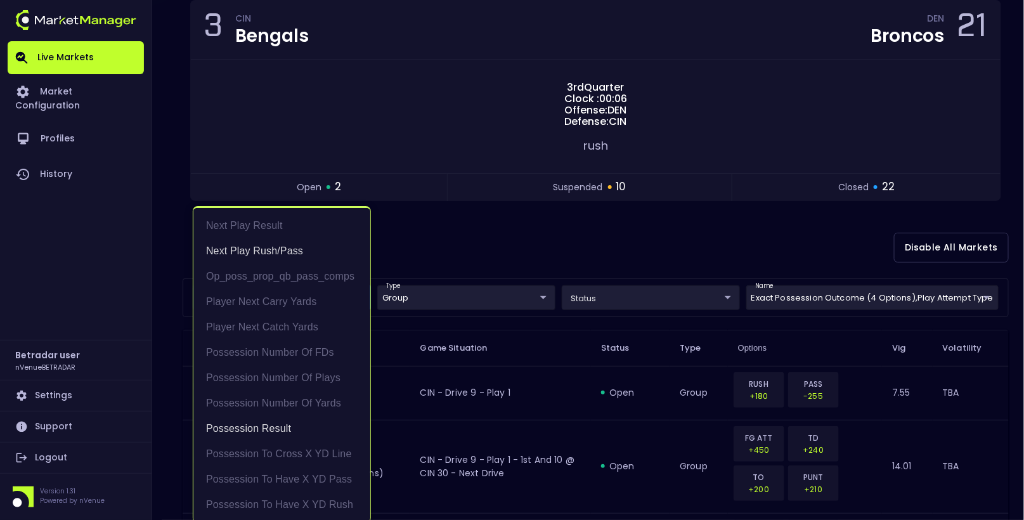
click at [783, 77] on div at bounding box center [512, 260] width 1024 height 520
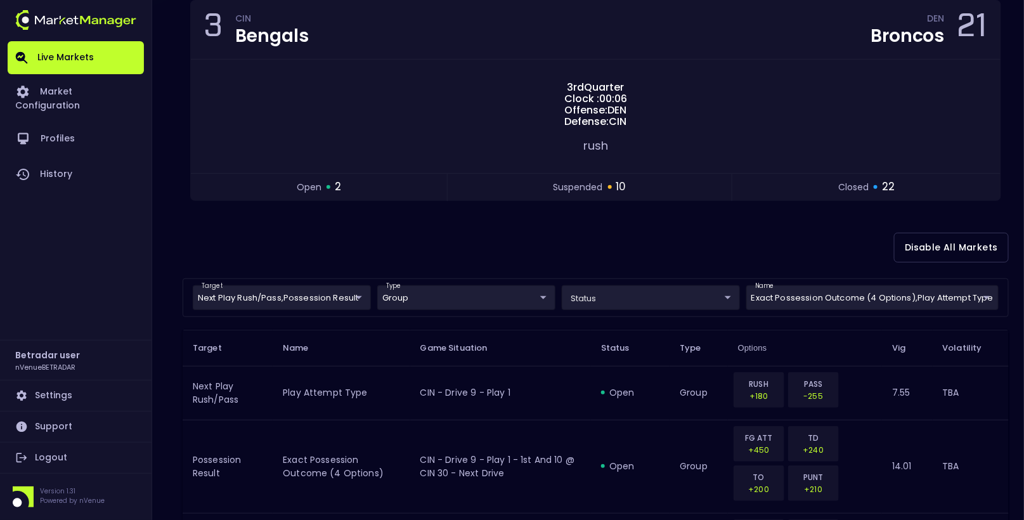
click at [713, 225] on div "Disable All Markets" at bounding box center [596, 248] width 826 height 62
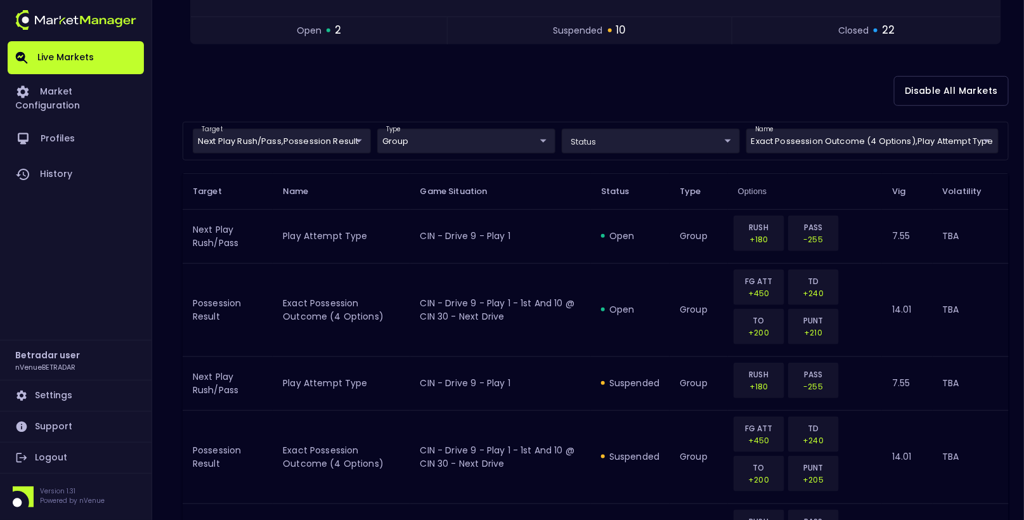
scroll to position [274, 0]
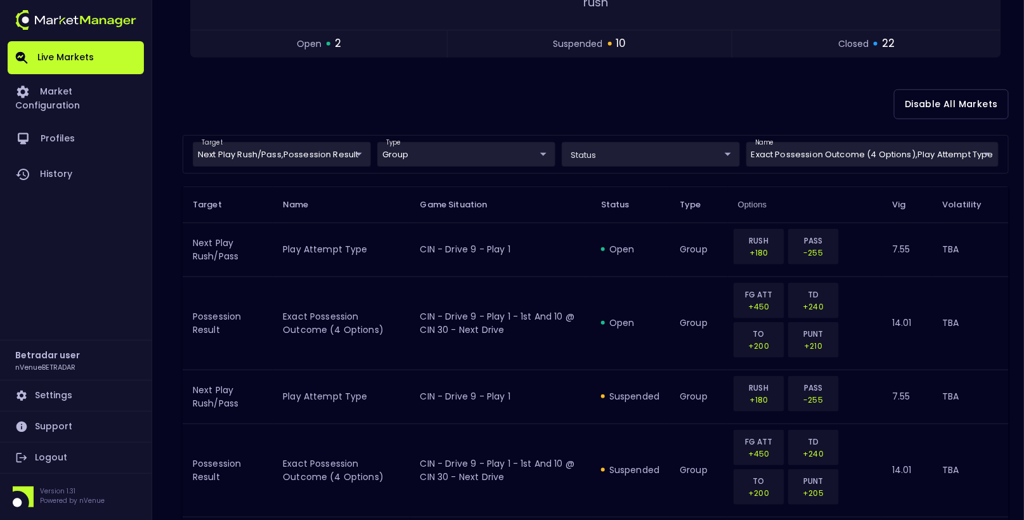
click at [701, 108] on div "Disable All Markets" at bounding box center [596, 105] width 826 height 62
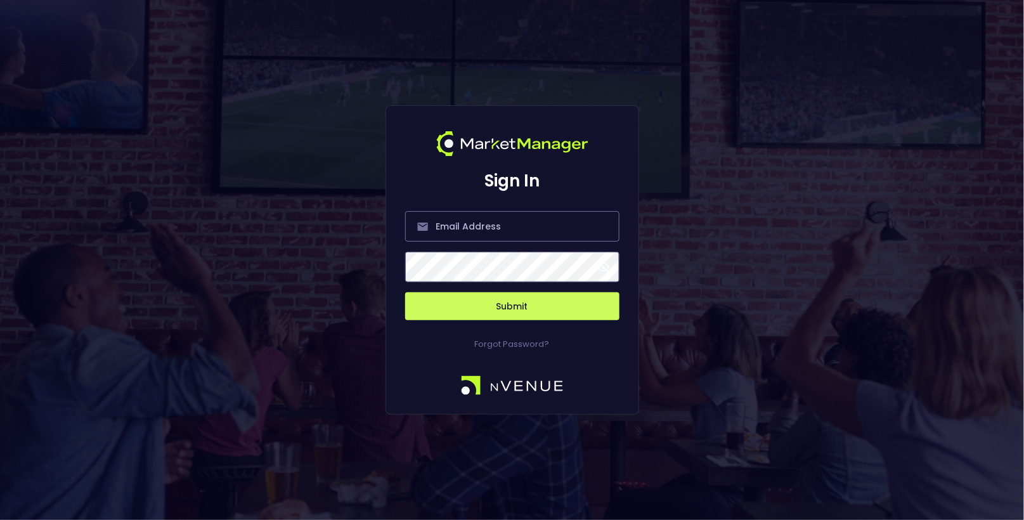
type input "[EMAIL_ADDRESS][DOMAIN_NAME]"
click at [531, 314] on button "Submit" at bounding box center [512, 306] width 214 height 28
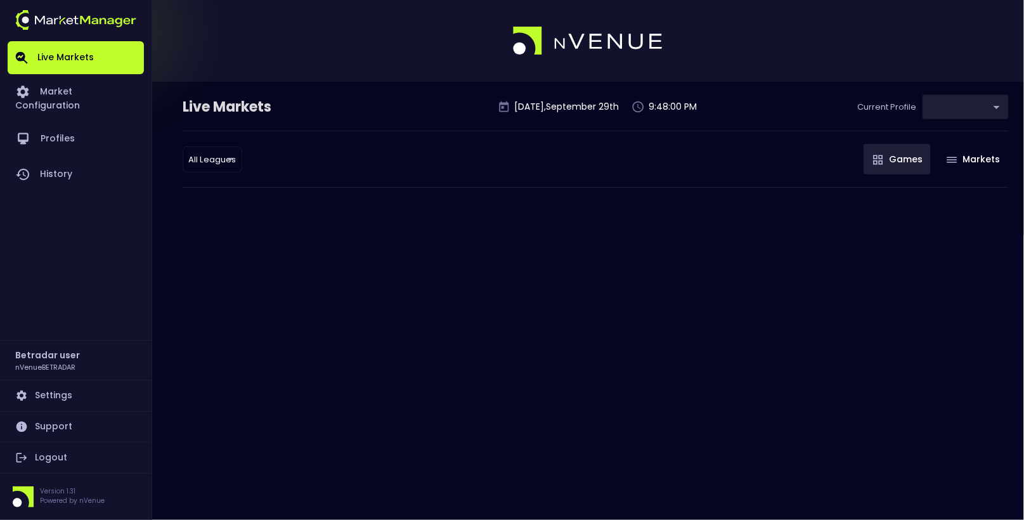
type input "2aa9daef-f03c-4b05-aaf3-b77c512ca207"
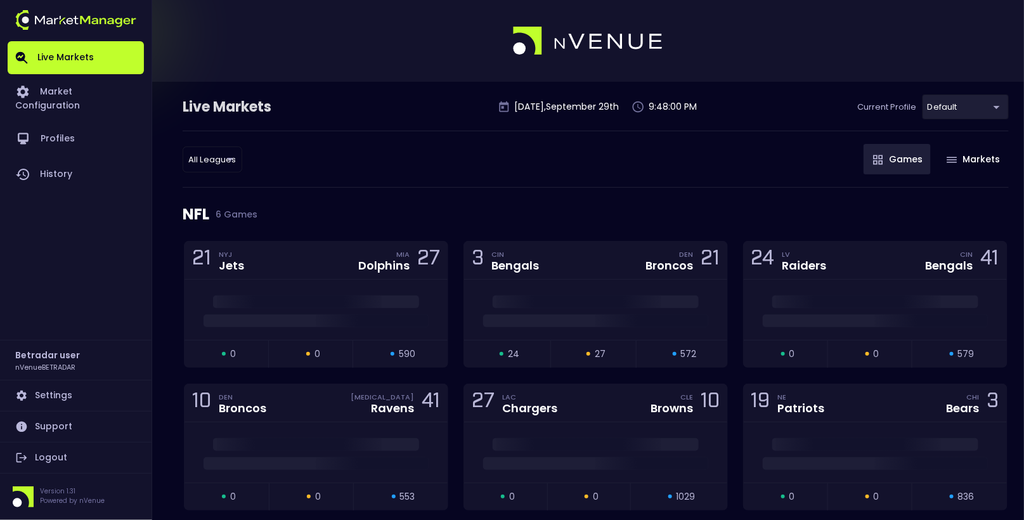
scroll to position [11, 0]
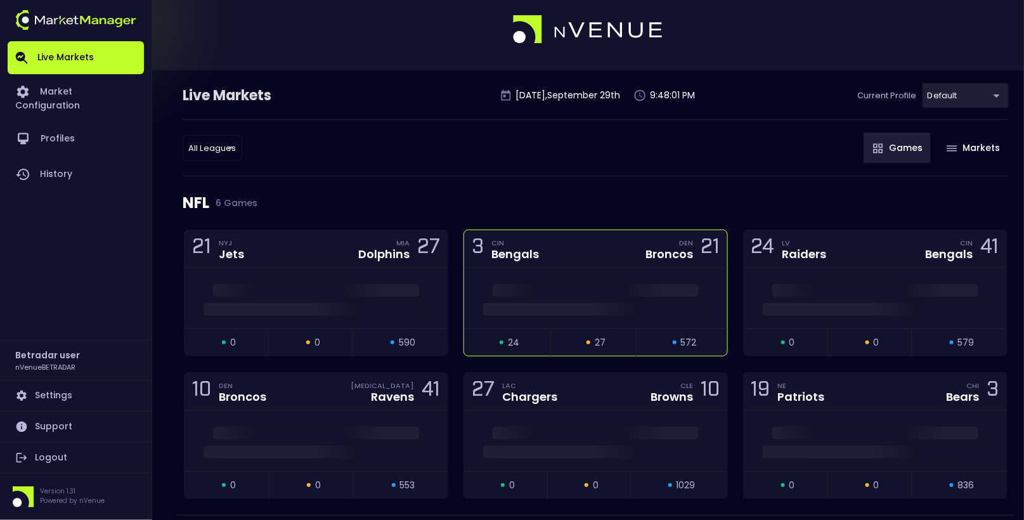
click at [539, 271] on div at bounding box center [595, 298] width 263 height 60
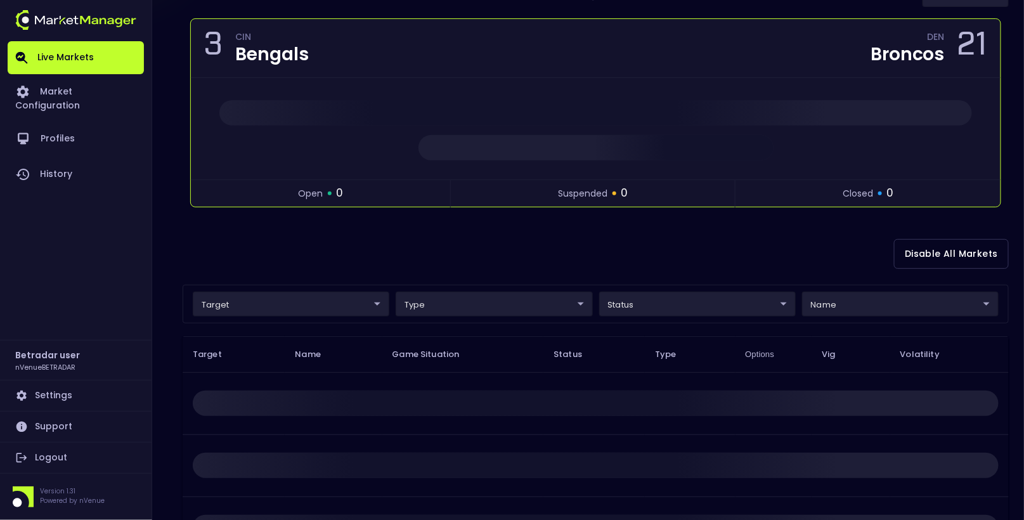
scroll to position [216, 0]
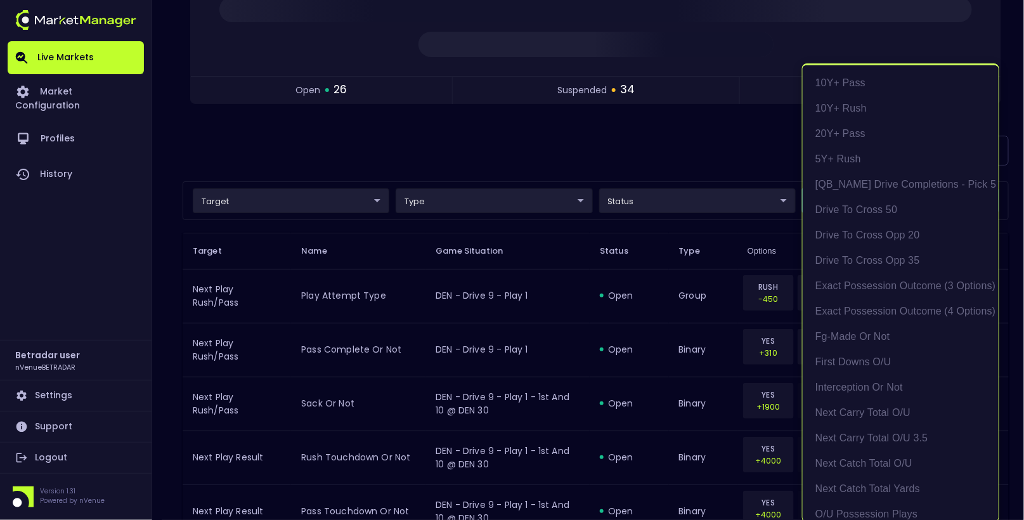
scroll to position [76, 0]
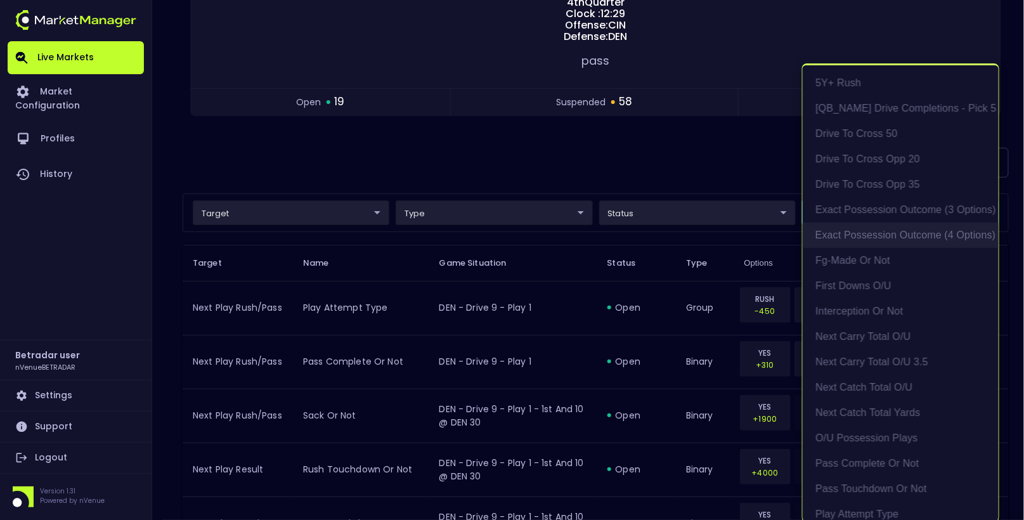
click at [896, 238] on li "exact possession outcome (4 options)" at bounding box center [901, 235] width 196 height 25
type input "Possession Result"
type input "group"
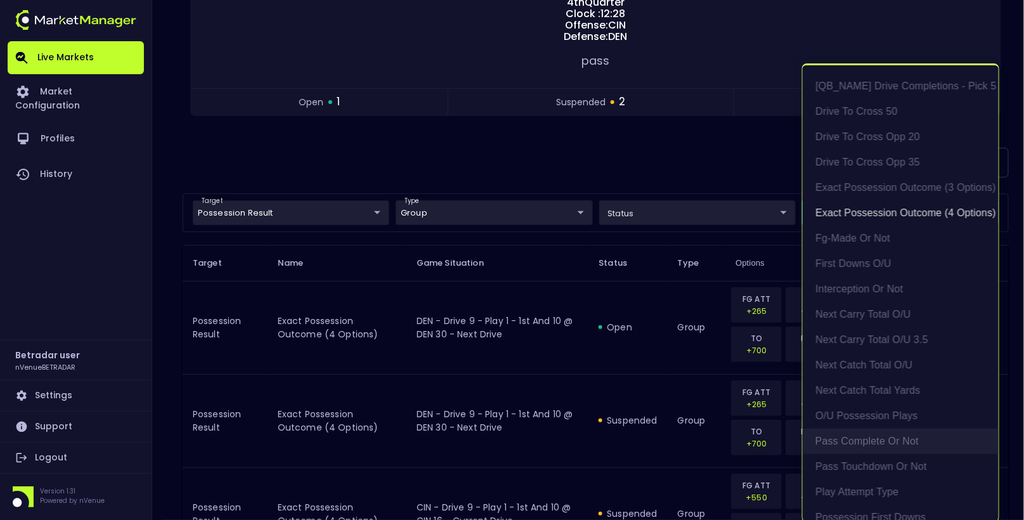
scroll to position [122, 0]
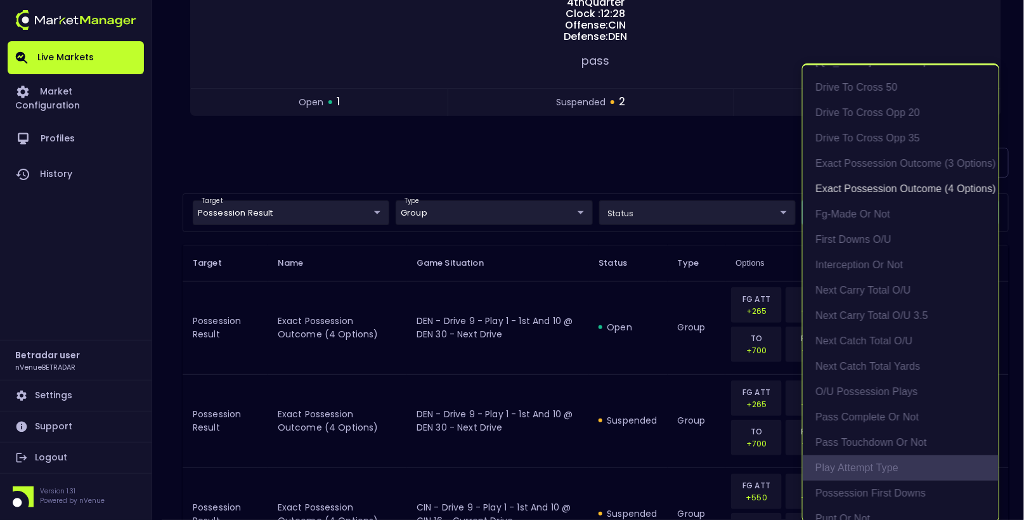
click at [880, 470] on li "Play Attempt Type" at bounding box center [901, 467] width 196 height 25
type input "exact possession outcome (4 options),Play Attempt Type"
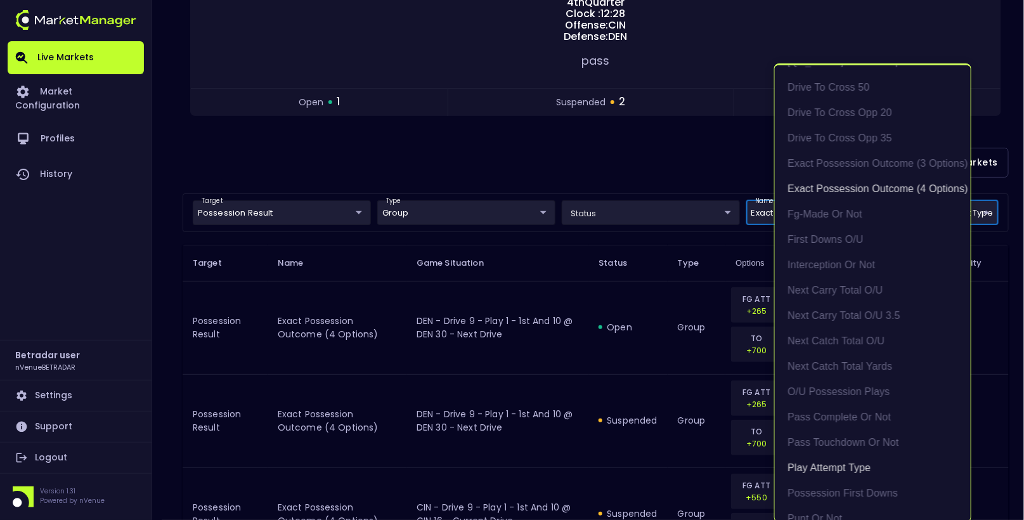
click at [417, 119] on div at bounding box center [512, 260] width 1024 height 520
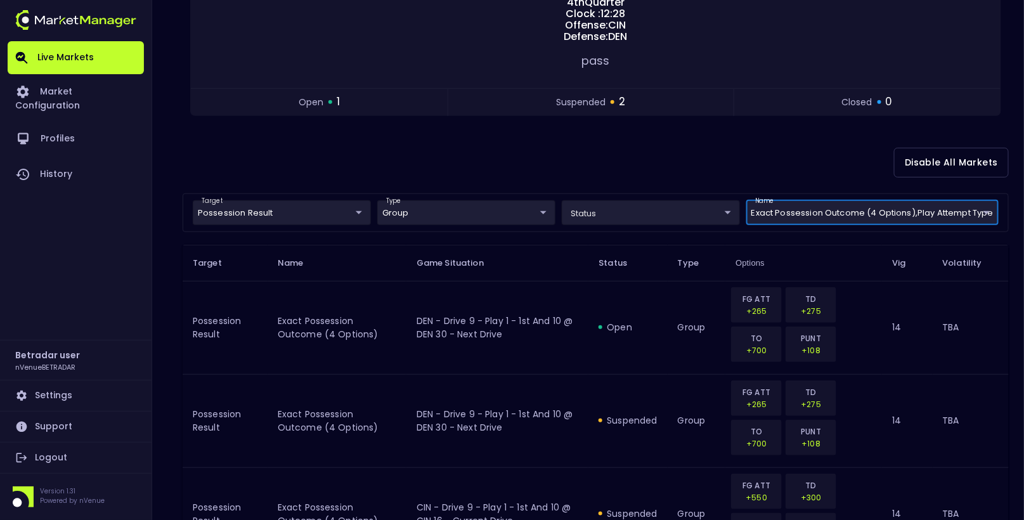
scroll to position [0, 0]
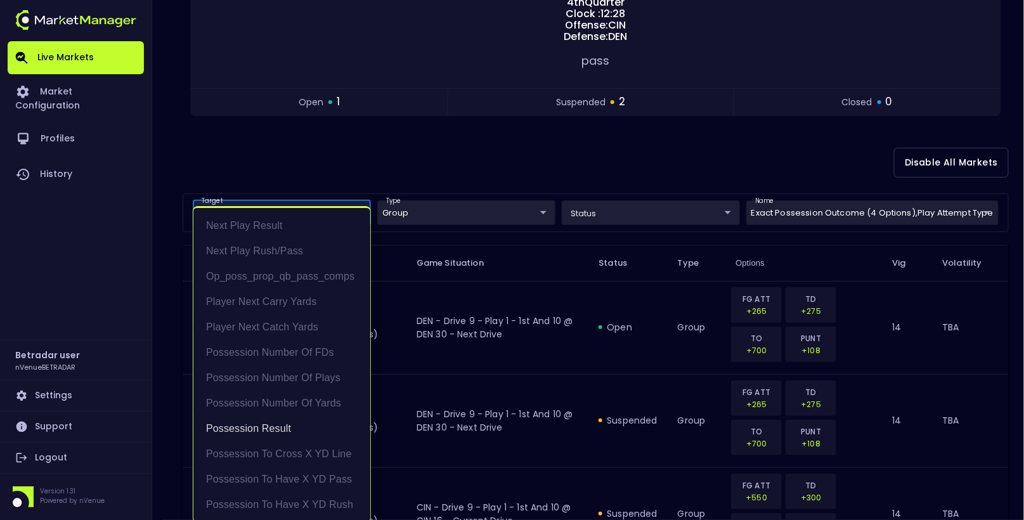
click at [267, 209] on body "Live Markets Market Configuration Profiles History Betradar user nVenueBETRADAR…" at bounding box center [512, 204] width 1024 height 840
click at [268, 239] on li "Next Play Rush/Pass" at bounding box center [281, 250] width 177 height 25
type input "Possession Result,Next Play Rush/Pass"
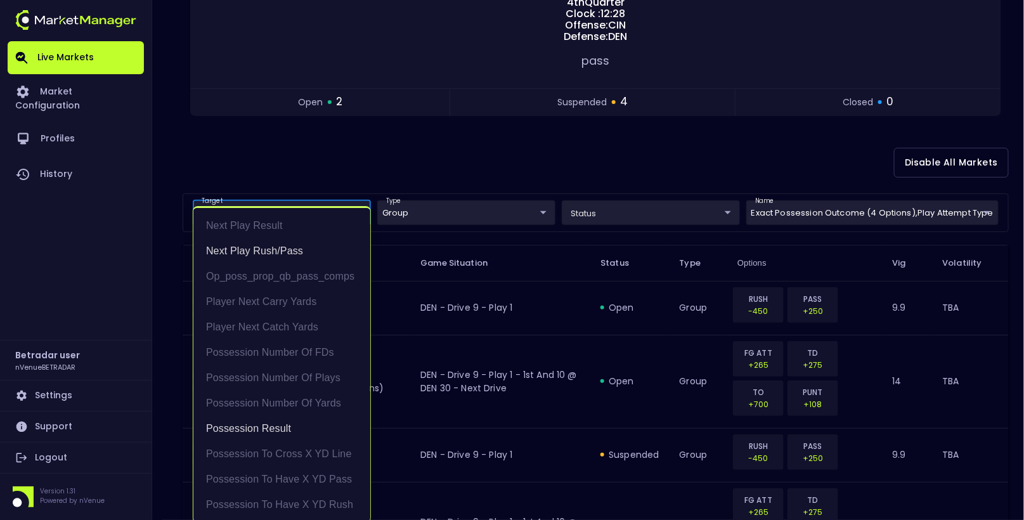
click at [447, 185] on div at bounding box center [512, 260] width 1024 height 520
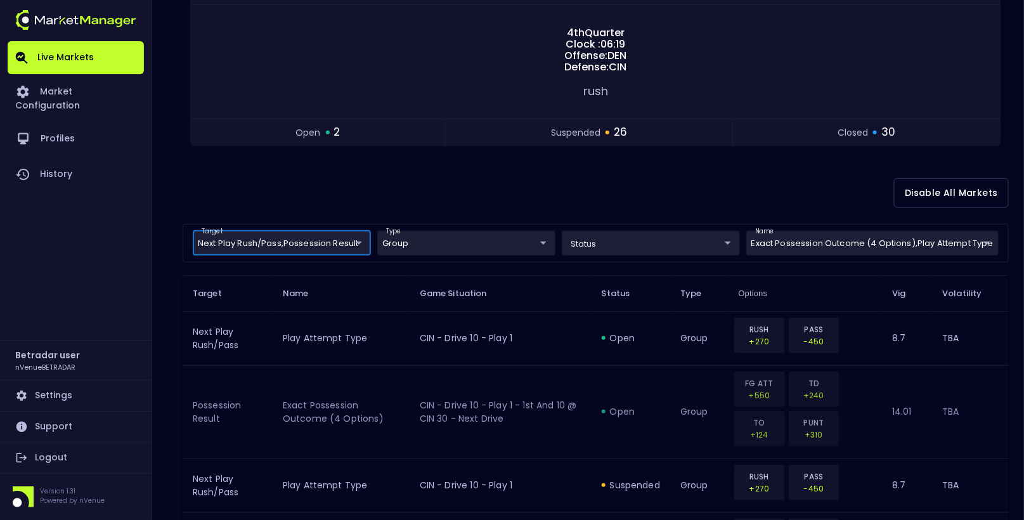
scroll to position [185, 0]
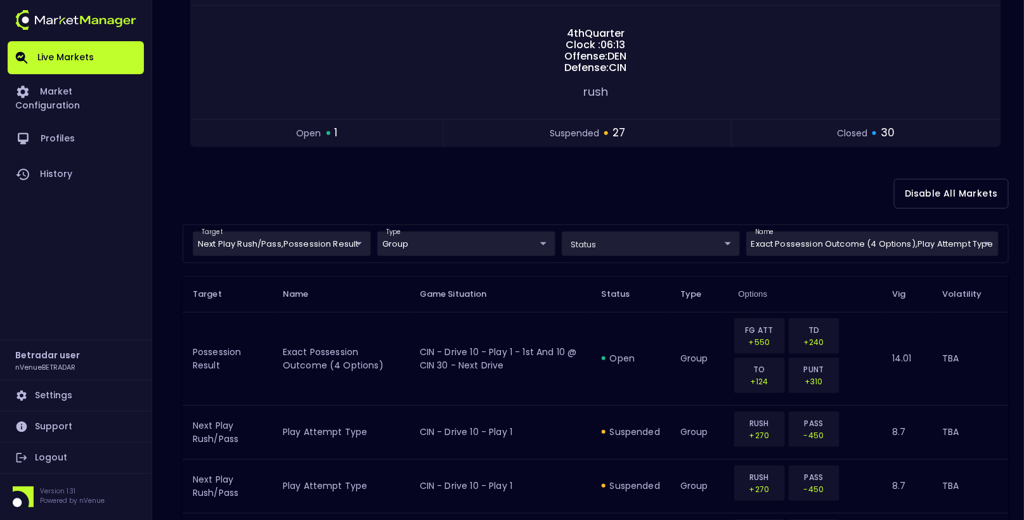
click at [516, 172] on div "Disable All Markets" at bounding box center [596, 194] width 826 height 62
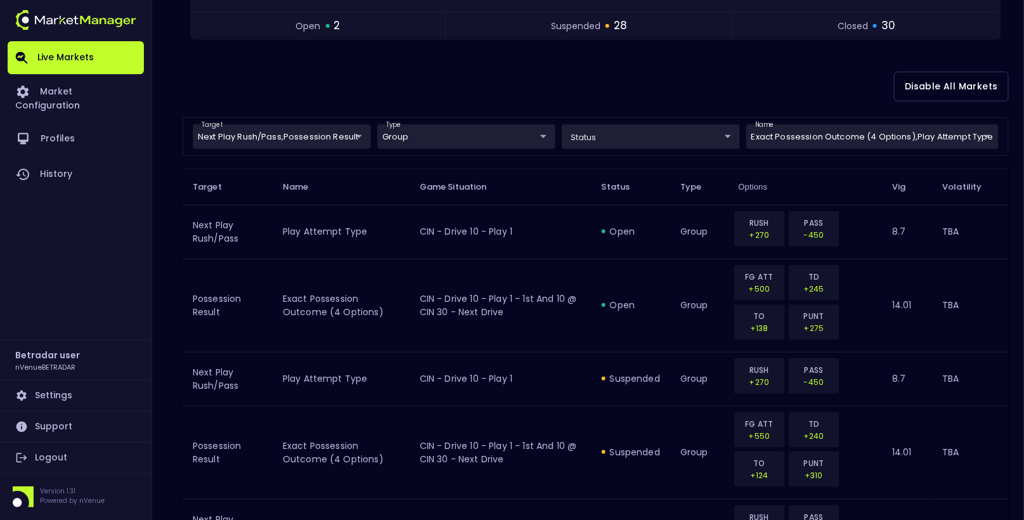
scroll to position [299, 0]
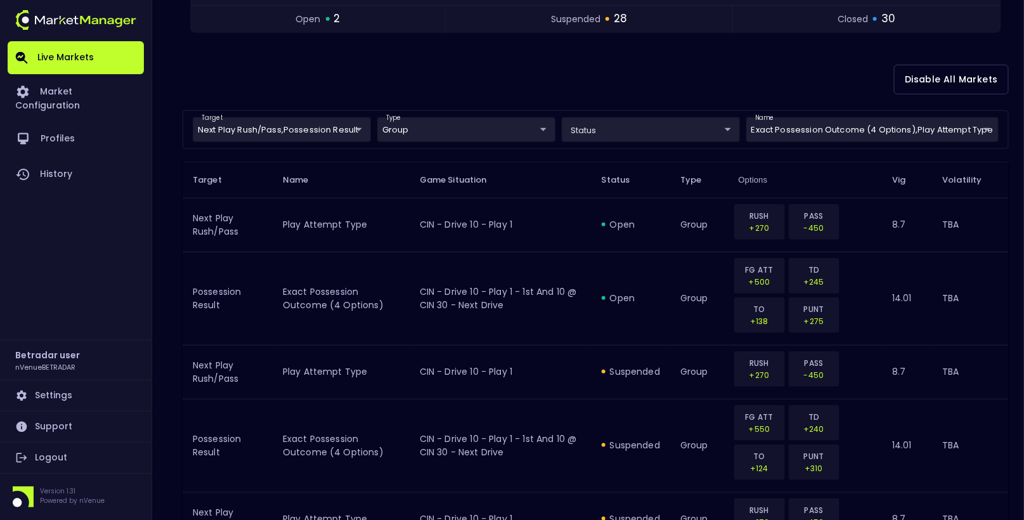
click at [514, 67] on div "Disable All Markets" at bounding box center [596, 80] width 826 height 62
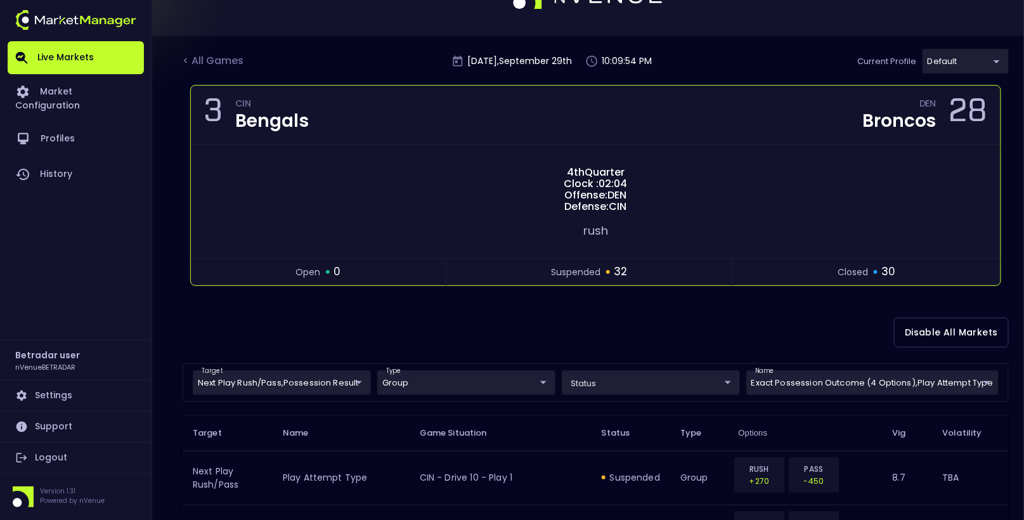
scroll to position [0, 0]
